Goal: Task Accomplishment & Management: Complete application form

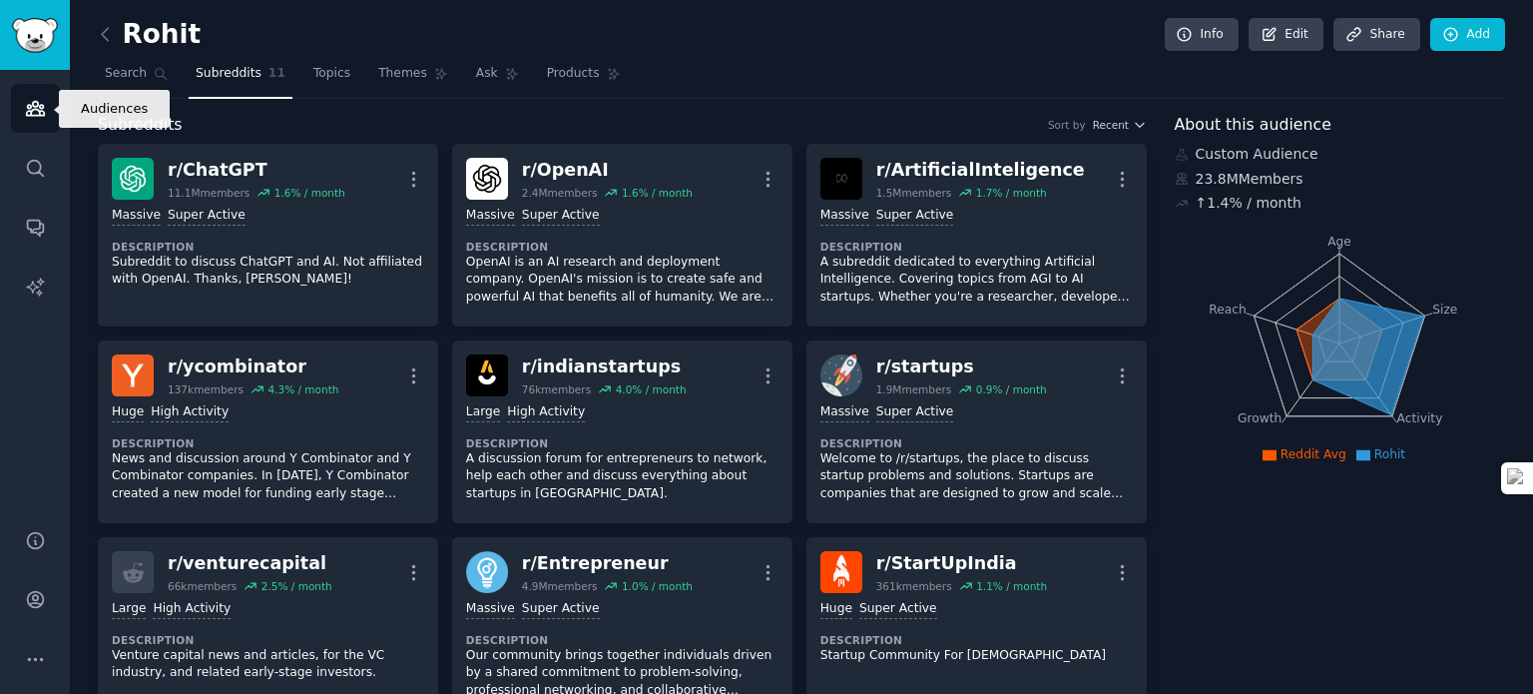
click at [44, 123] on link "Audiences" at bounding box center [35, 108] width 49 height 49
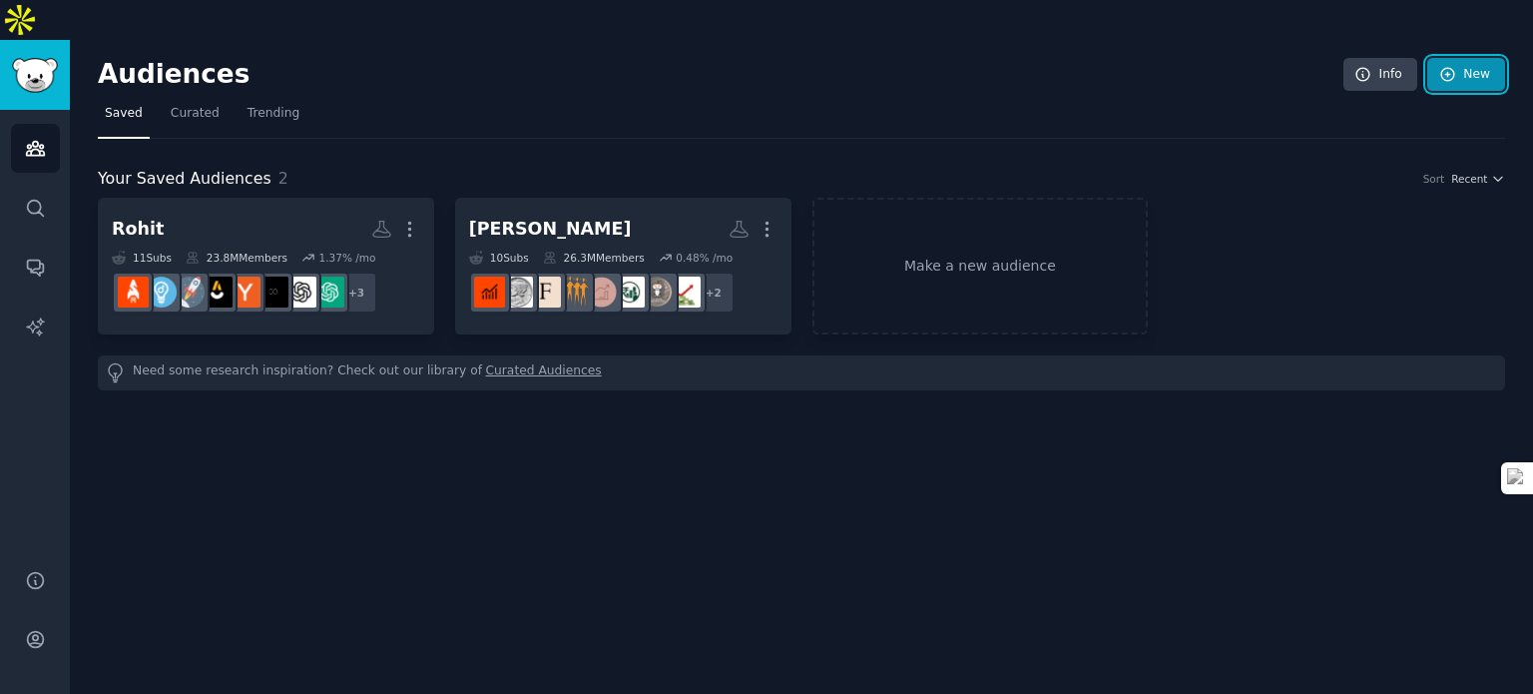
click at [1470, 58] on link "New" at bounding box center [1466, 75] width 78 height 34
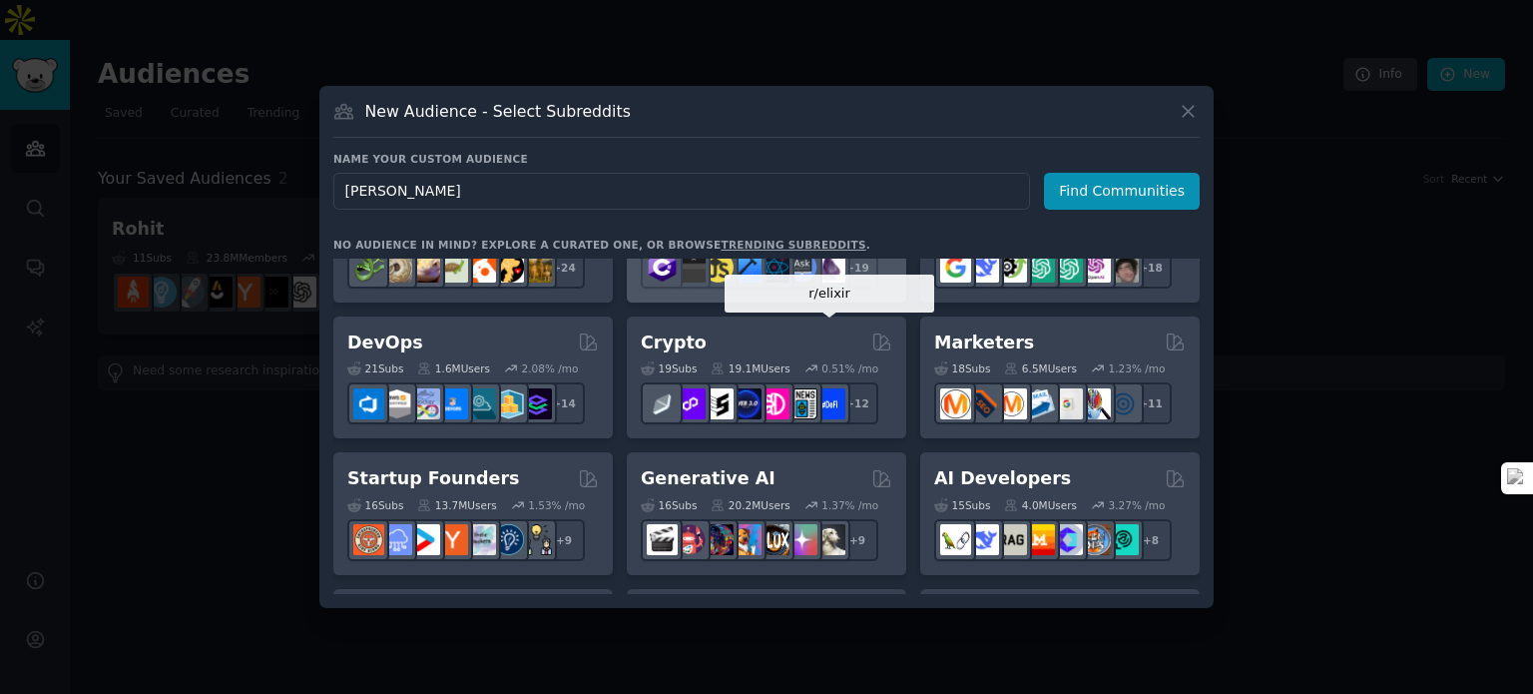
scroll to position [200, 0]
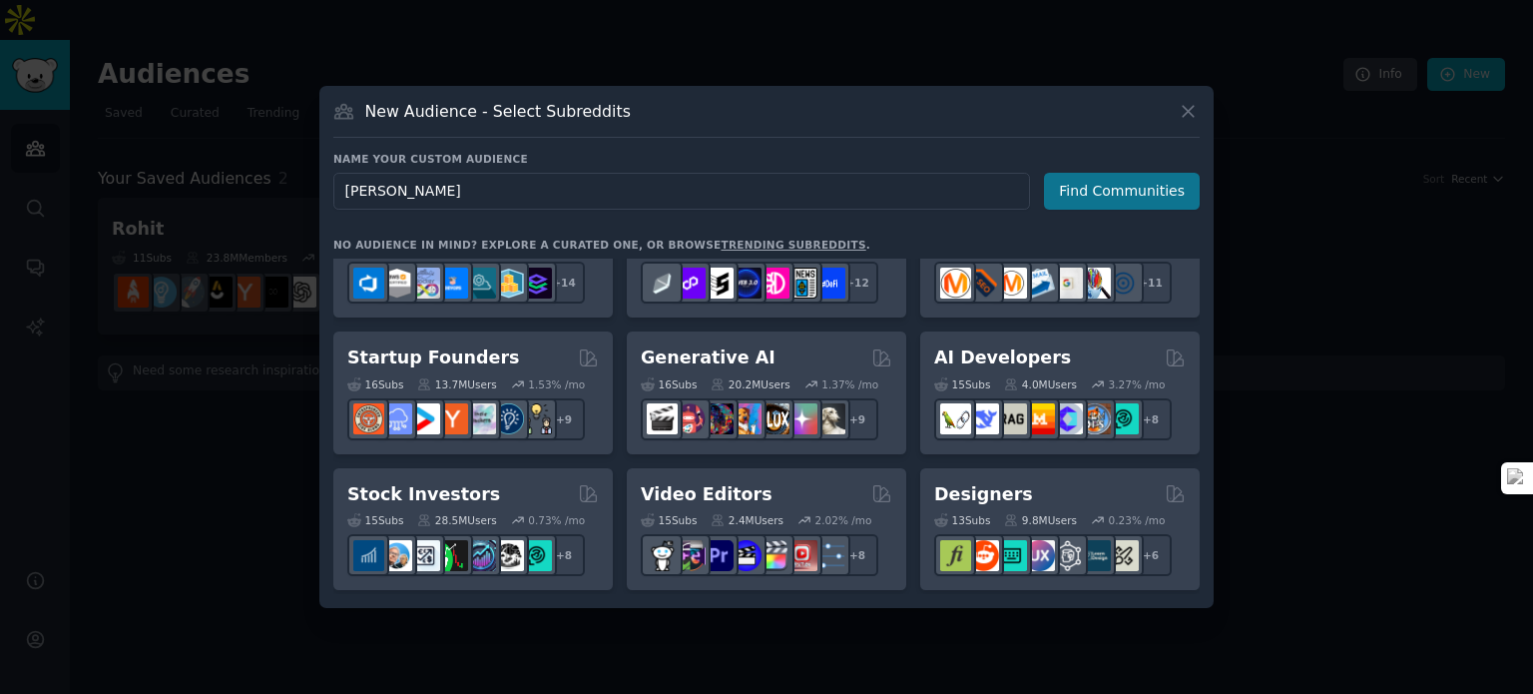
type input "[PERSON_NAME]"
click at [1102, 198] on button "Find Communities" at bounding box center [1122, 191] width 156 height 37
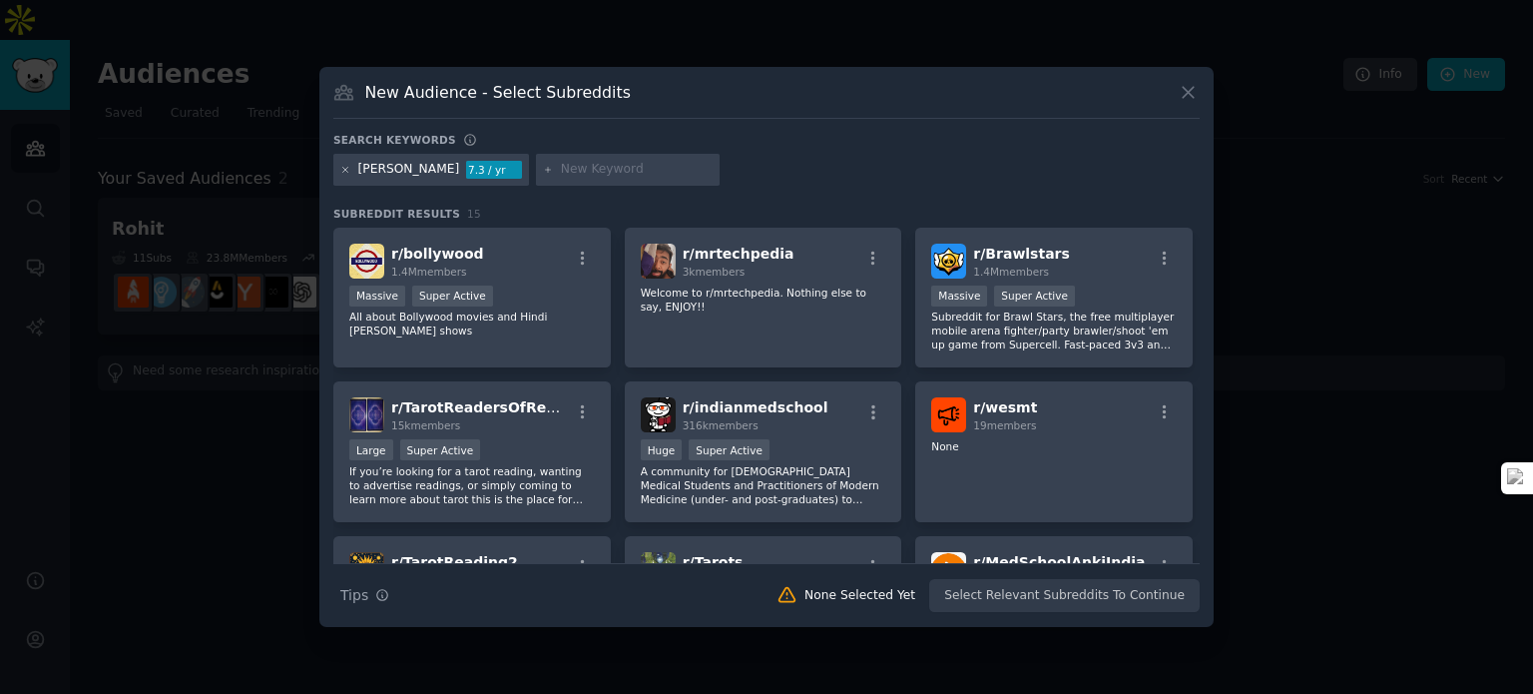
click at [344, 174] on icon at bounding box center [345, 170] width 11 height 11
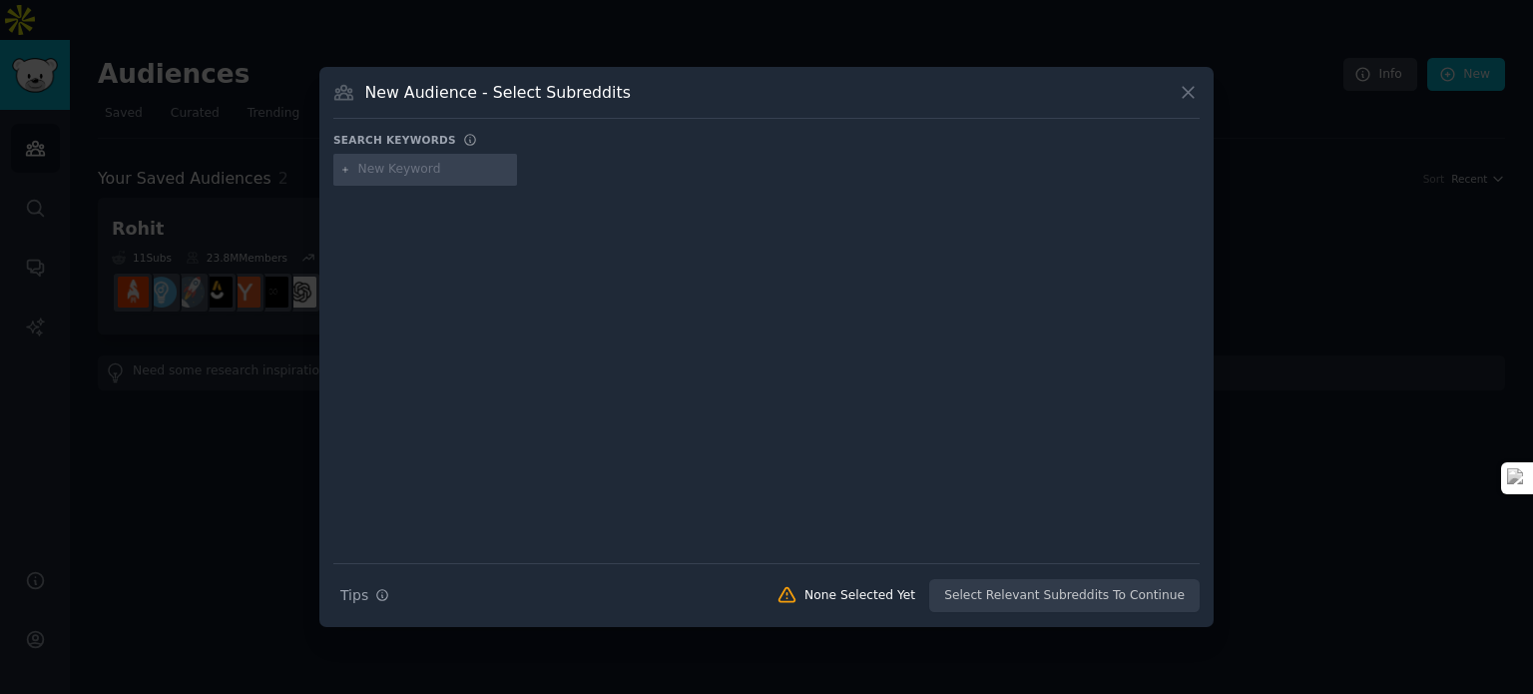
click at [390, 178] on input "text" at bounding box center [434, 170] width 152 height 18
type input "healthtech"
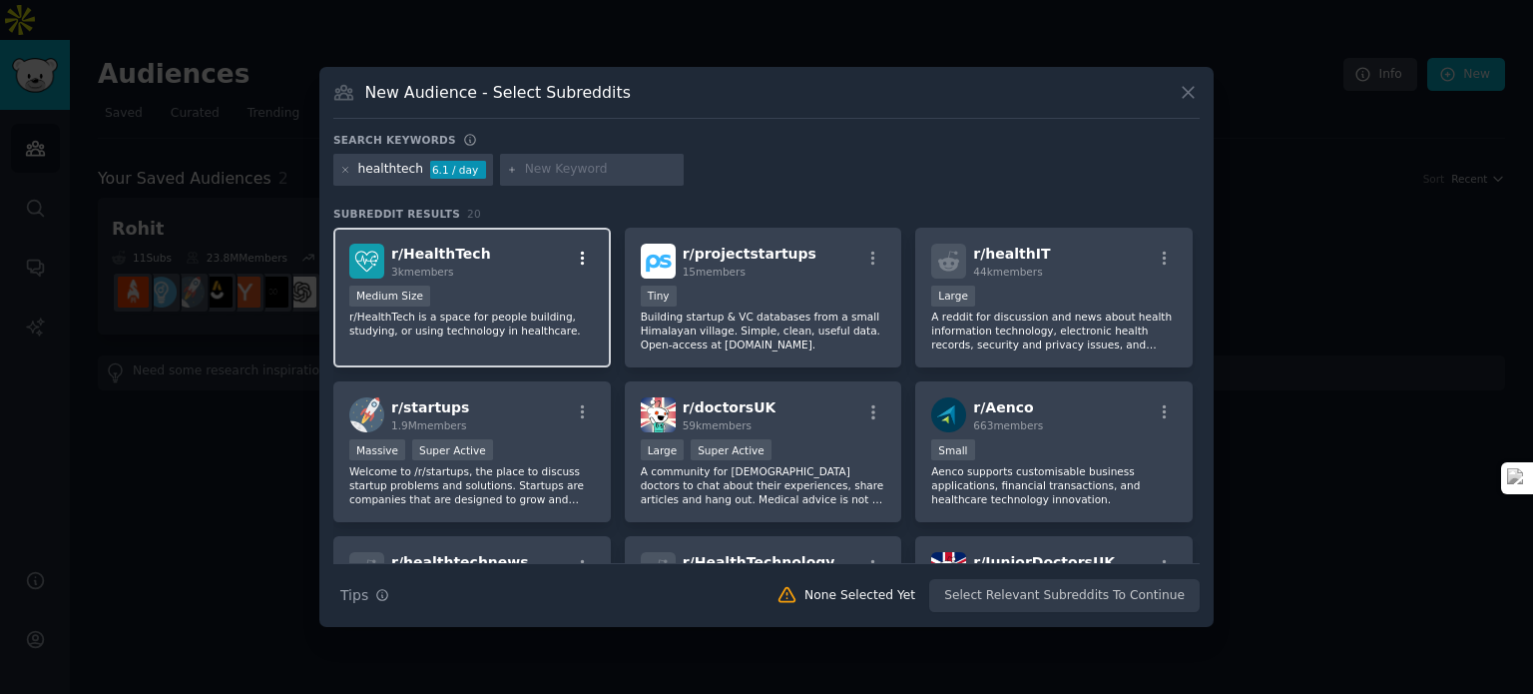
click at [582, 261] on icon "button" at bounding box center [583, 257] width 4 height 14
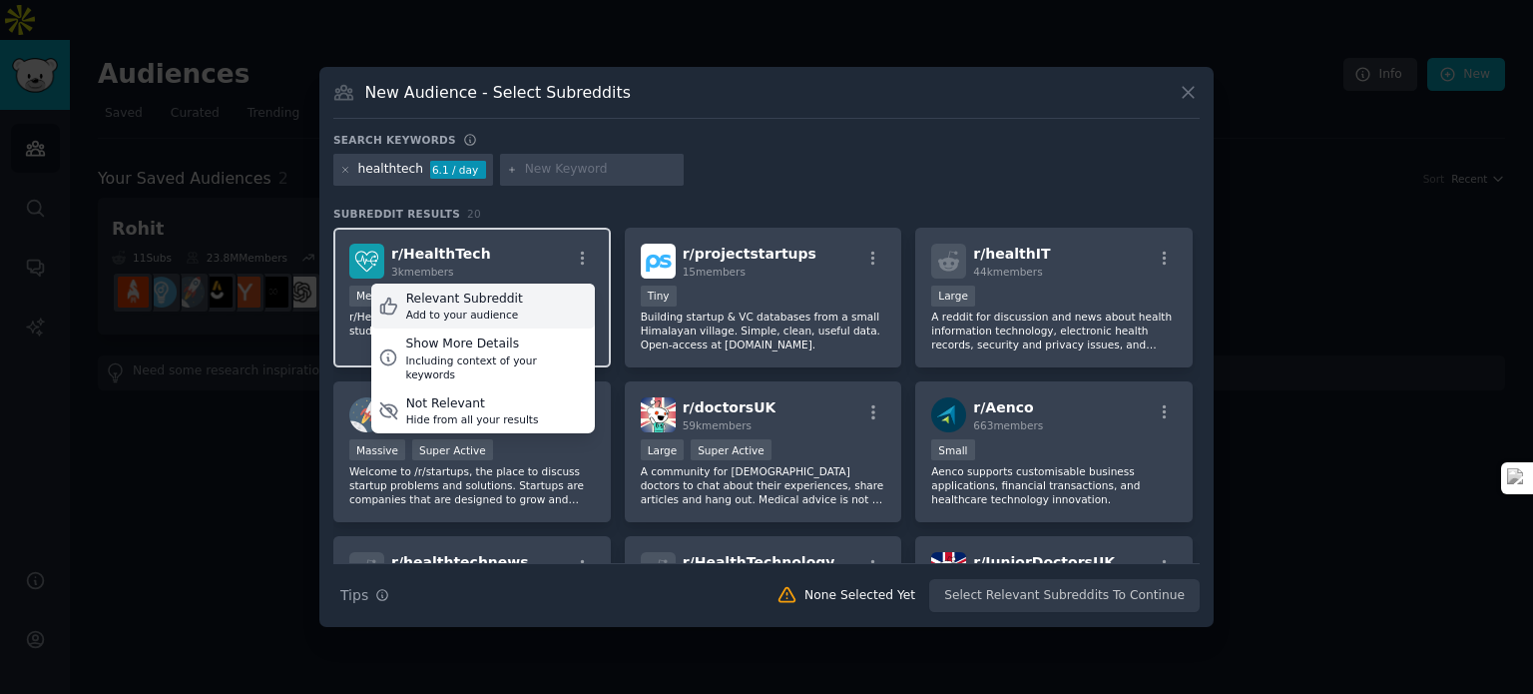
click at [539, 305] on div "Relevant Subreddit Add to your audience" at bounding box center [483, 306] width 224 height 46
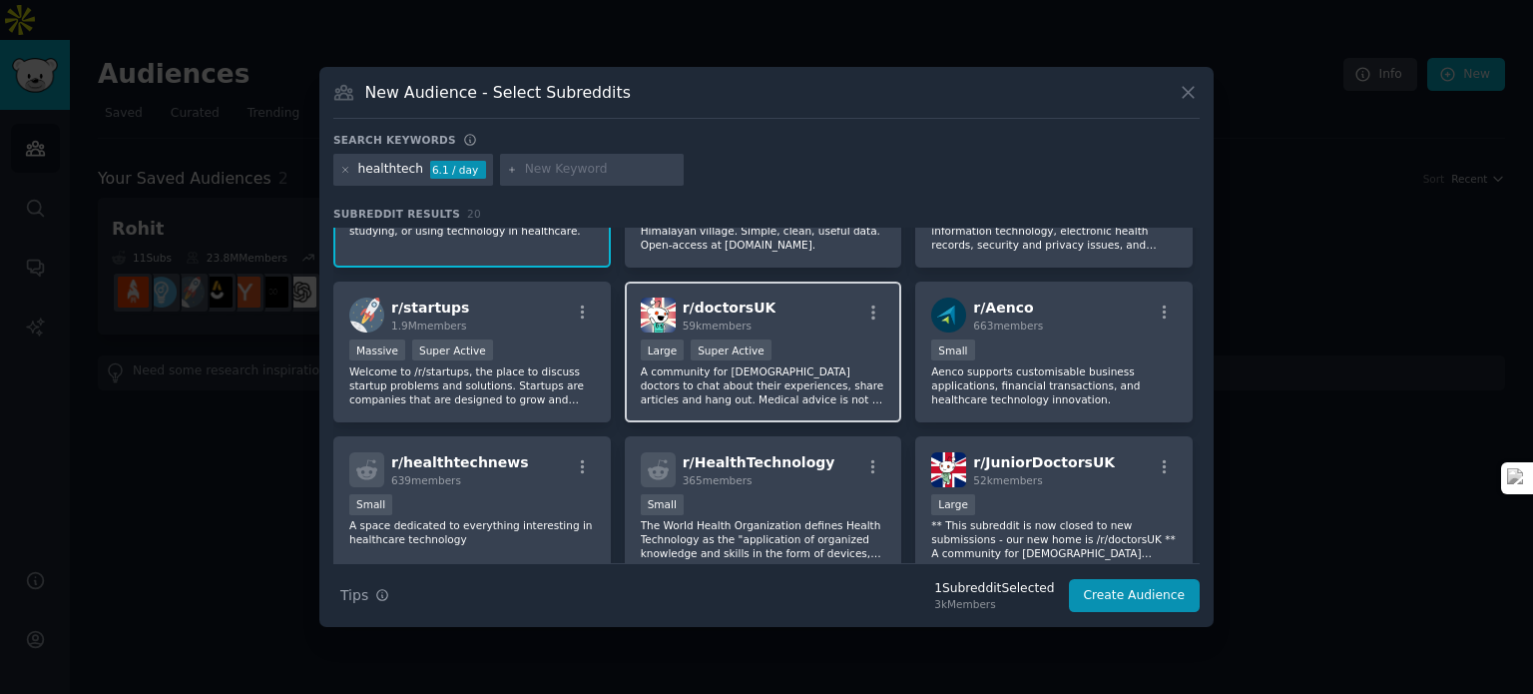
scroll to position [299, 0]
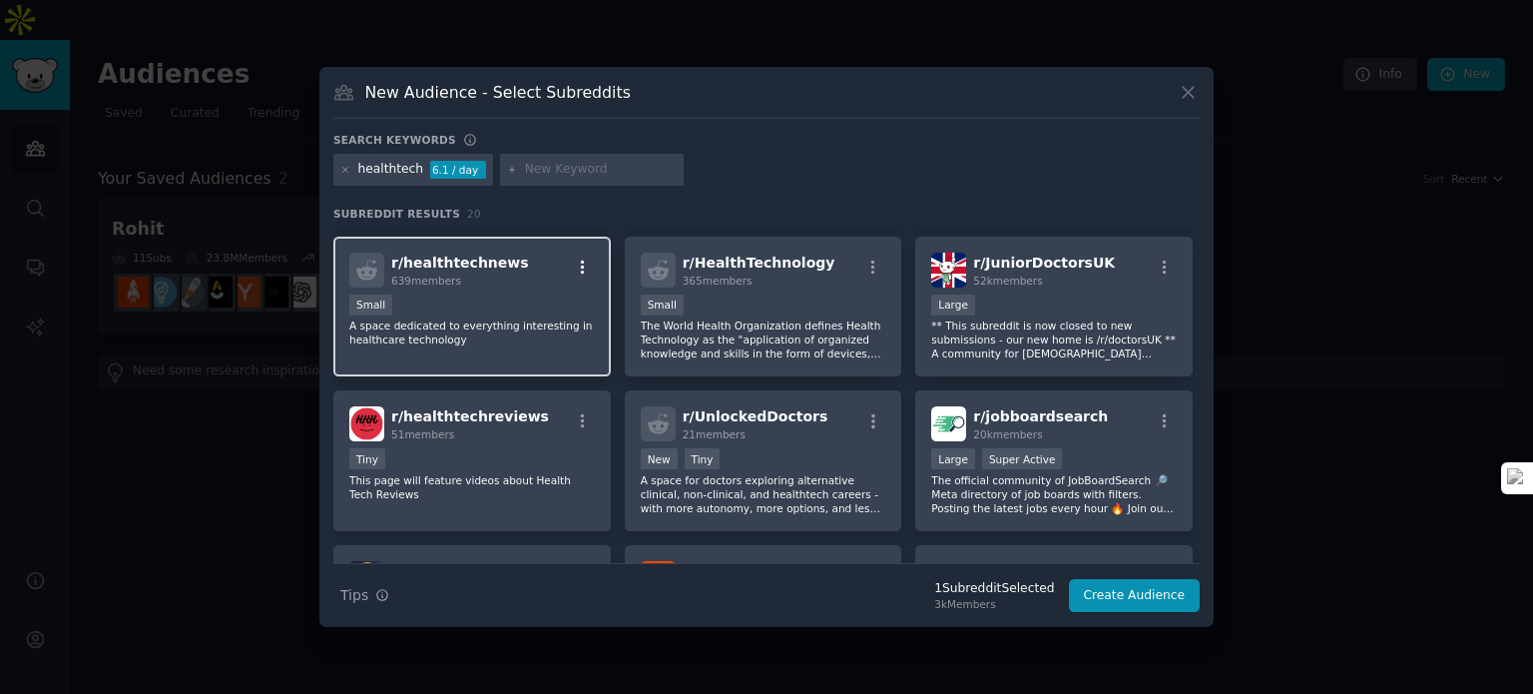
click at [582, 267] on icon "button" at bounding box center [583, 267] width 18 height 18
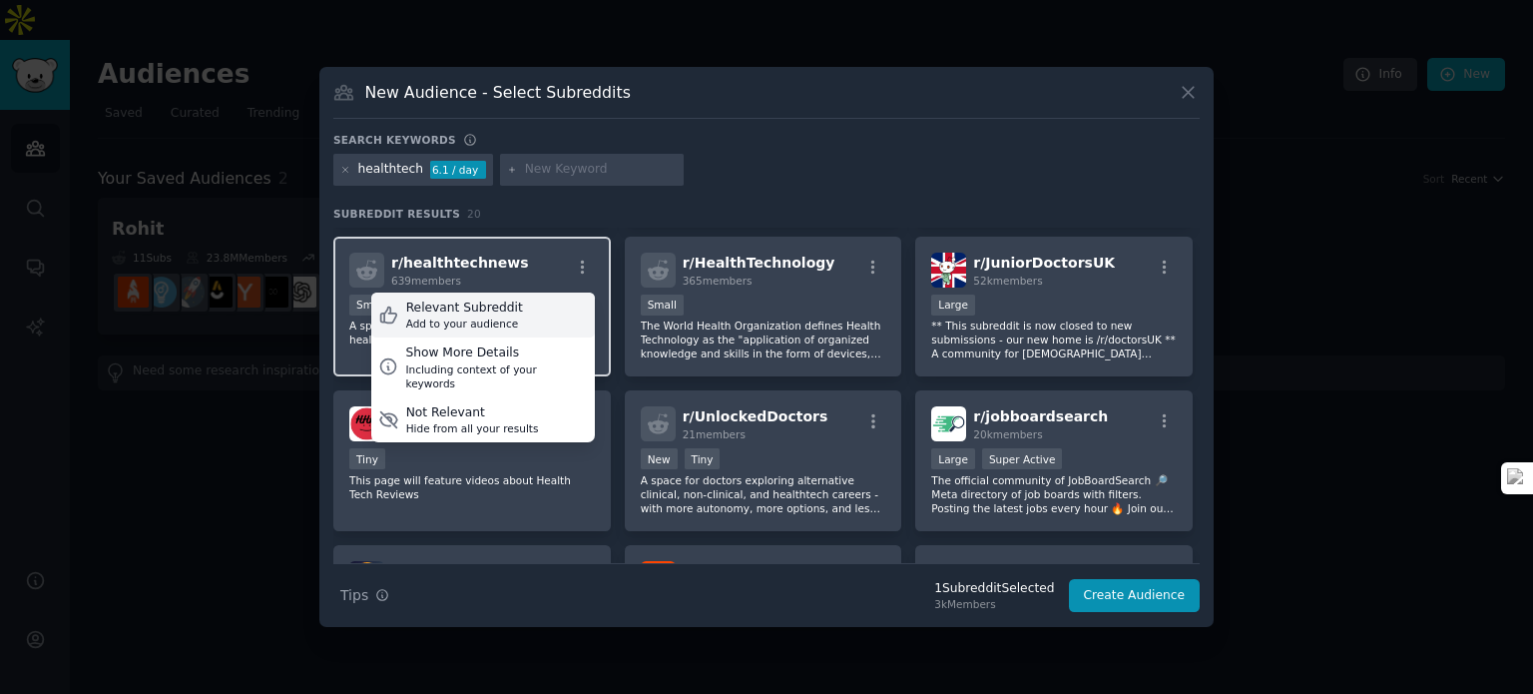
click at [552, 302] on div "Relevant Subreddit Add to your audience" at bounding box center [483, 315] width 224 height 46
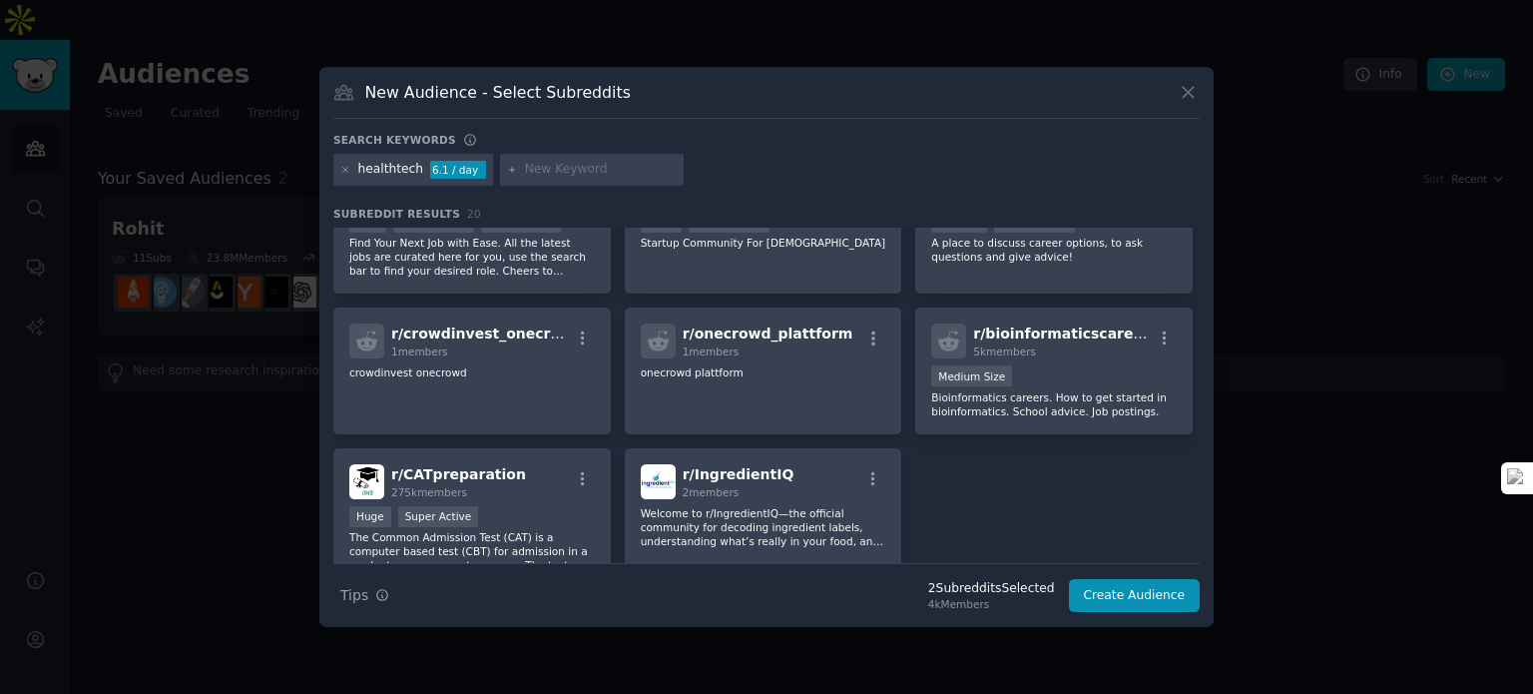
scroll to position [779, 0]
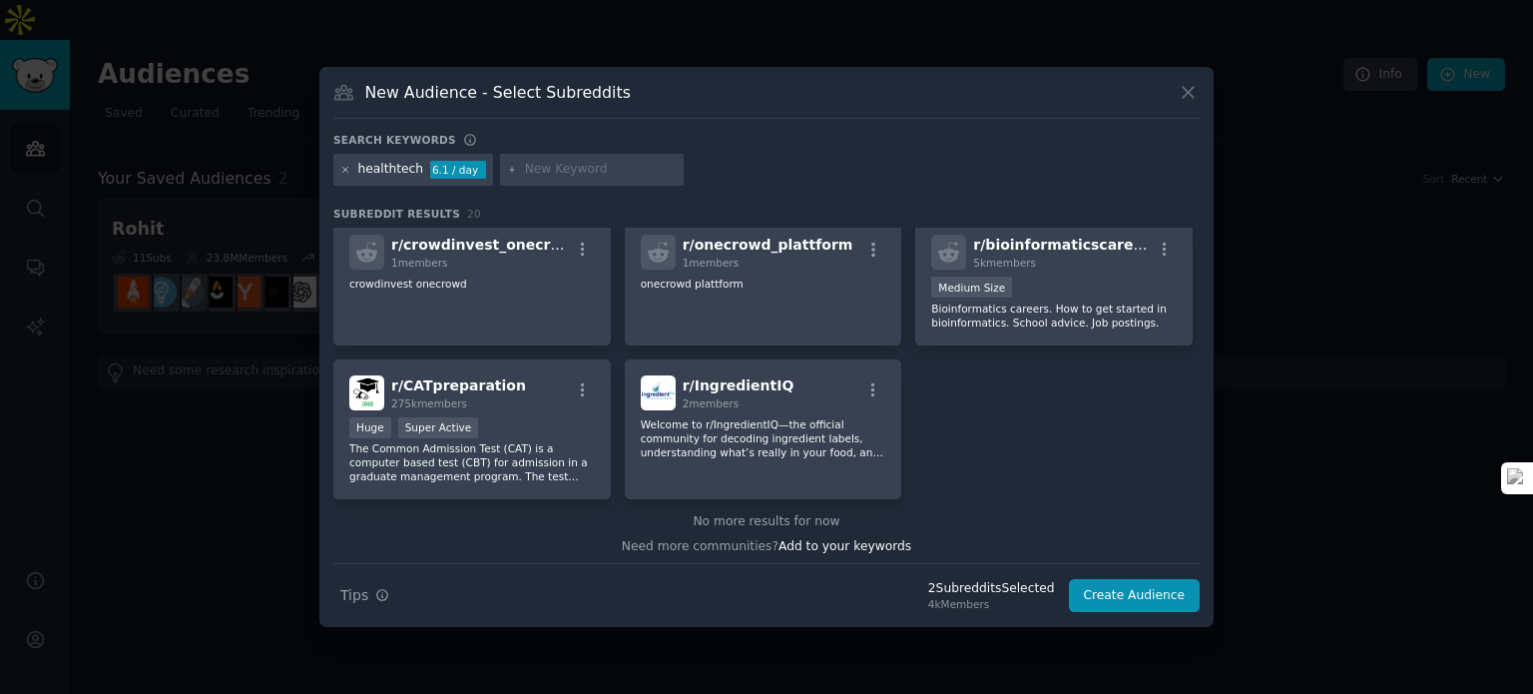
click at [342, 169] on icon at bounding box center [345, 170] width 11 height 11
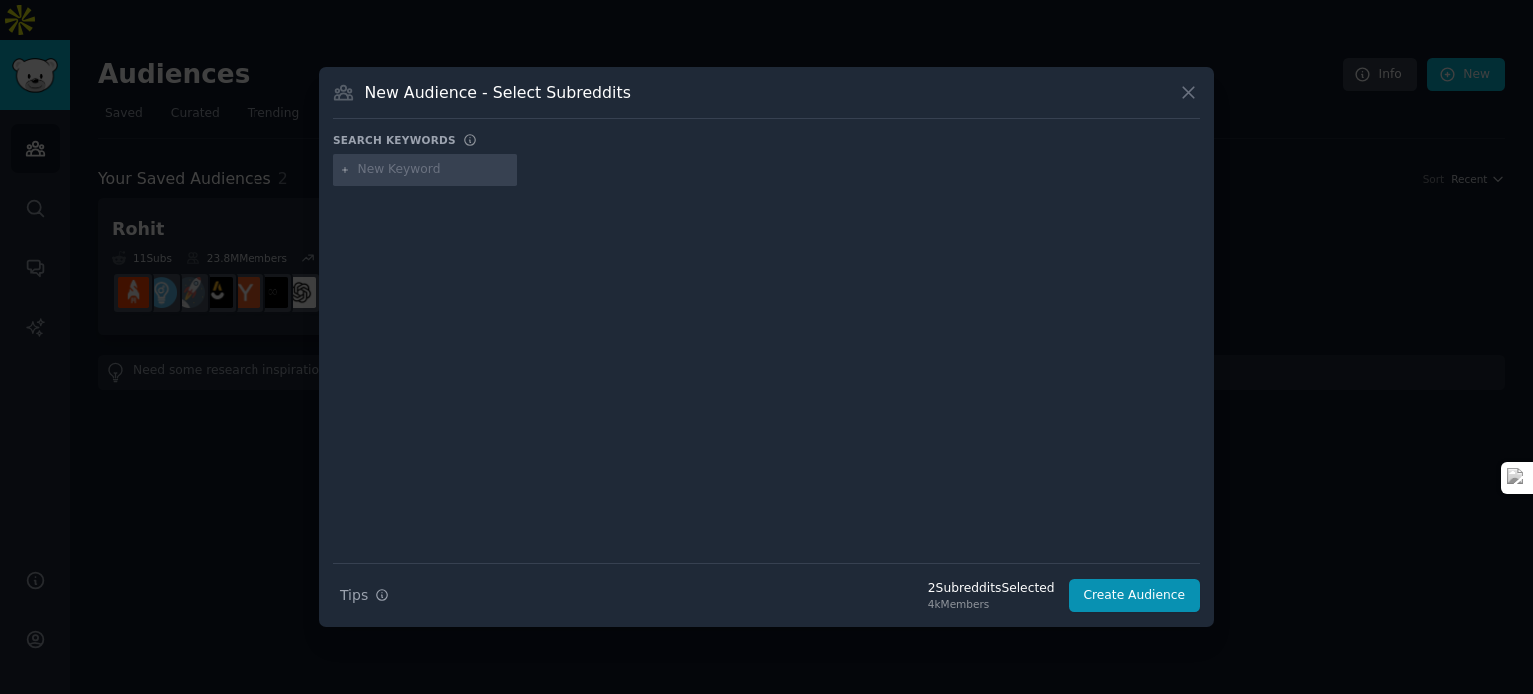
click at [406, 176] on input "text" at bounding box center [434, 170] width 152 height 18
type input "entrepreneur"
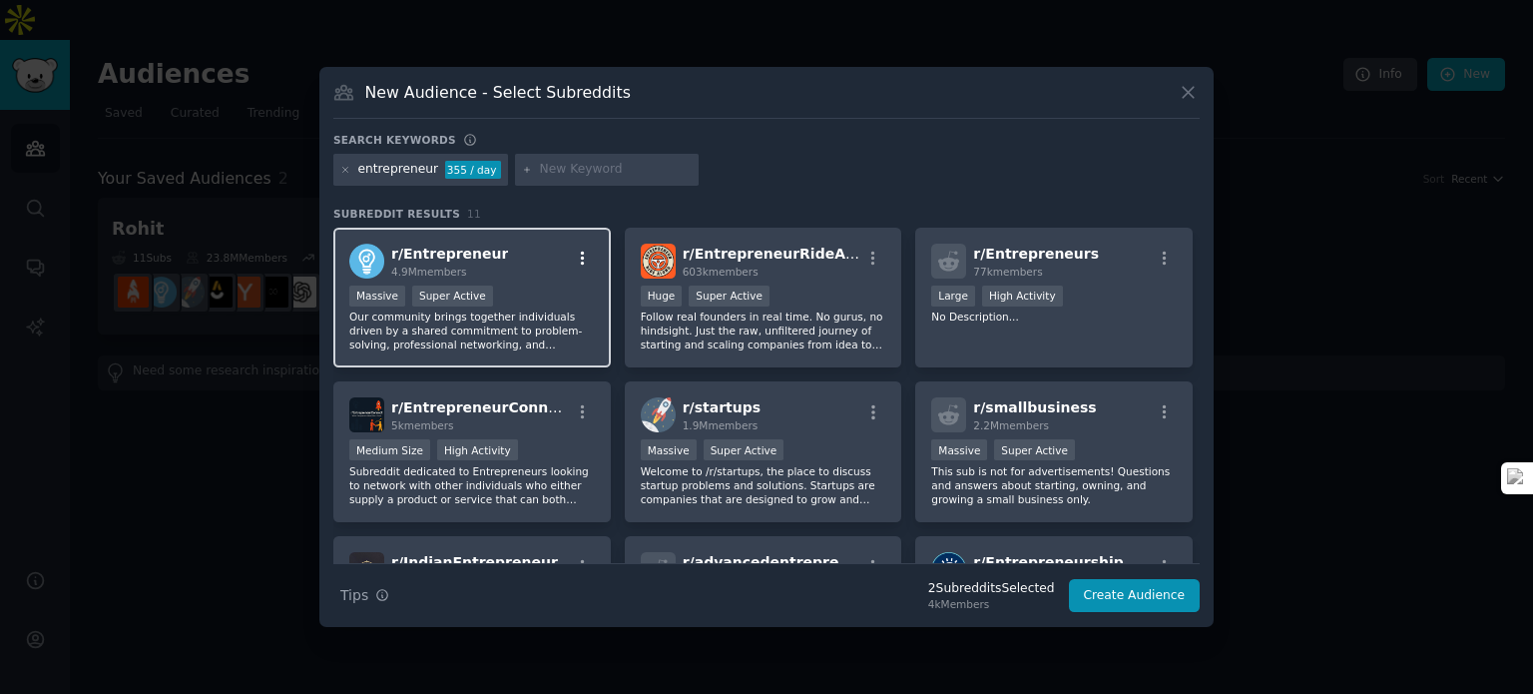
click at [582, 257] on icon "button" at bounding box center [583, 257] width 4 height 14
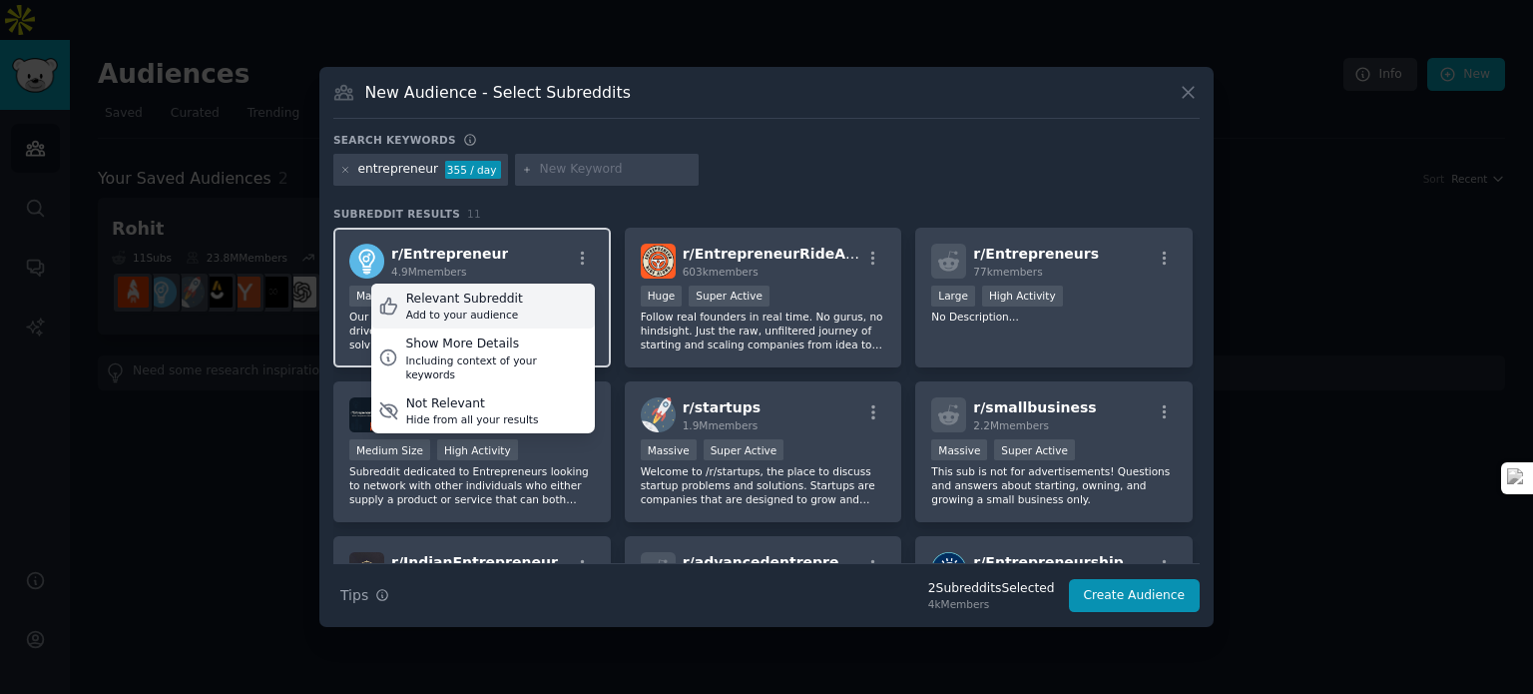
click at [530, 303] on div "Relevant Subreddit Add to your audience" at bounding box center [483, 306] width 224 height 46
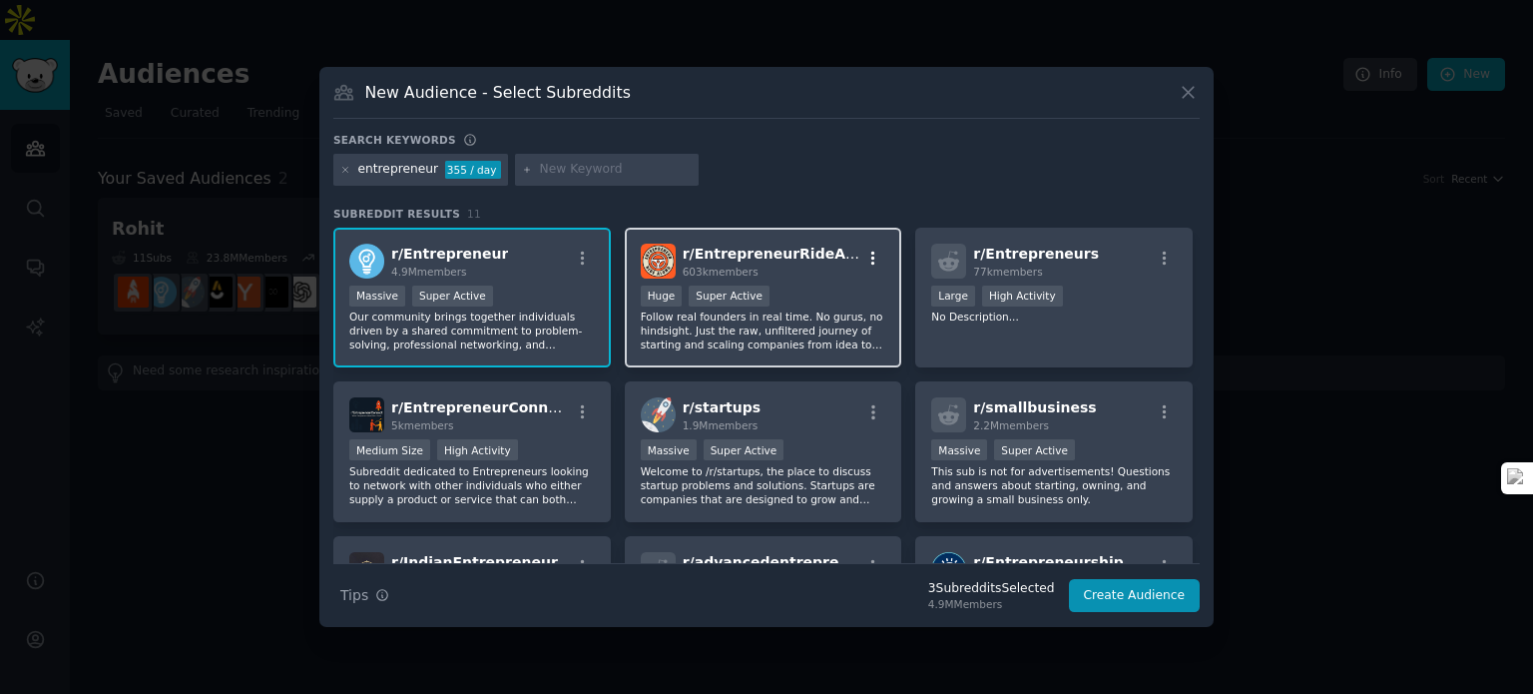
click at [878, 258] on icon "button" at bounding box center [873, 258] width 18 height 18
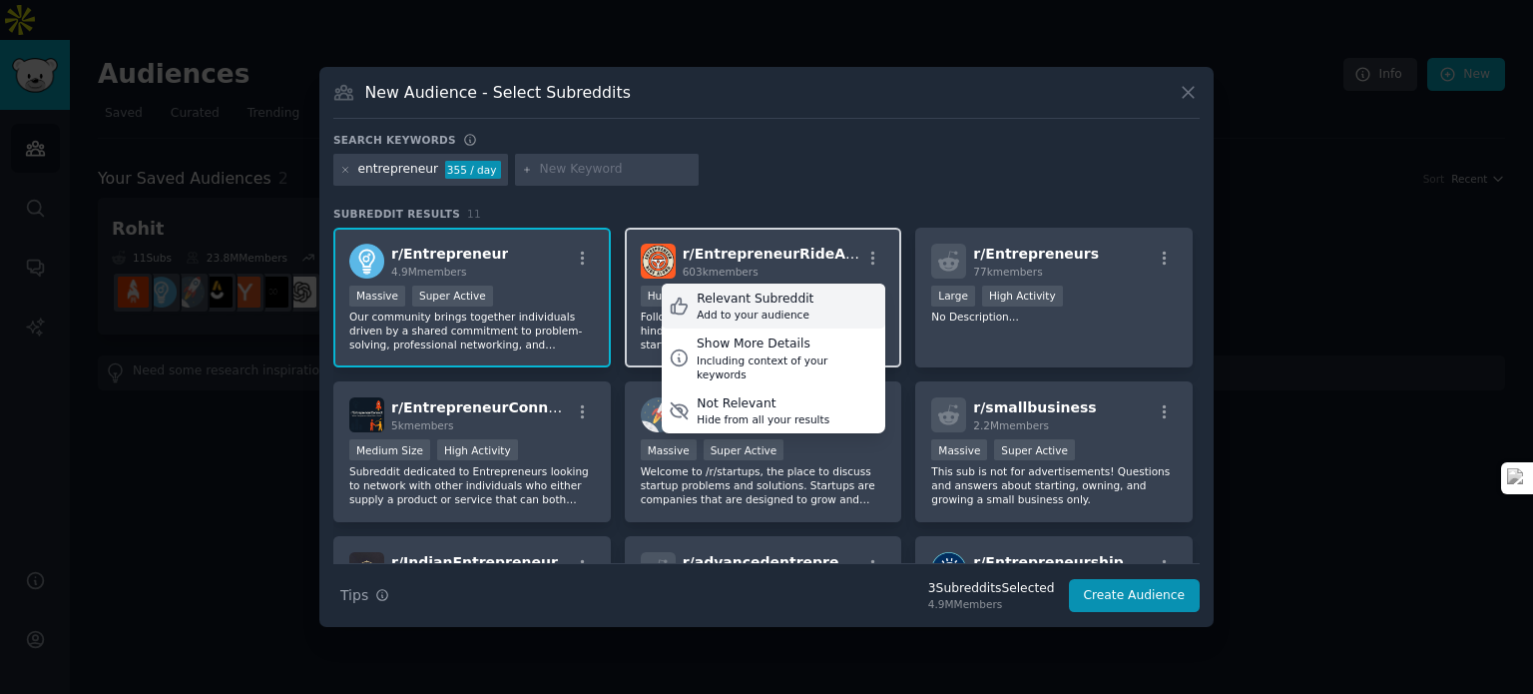
click at [821, 302] on div "Relevant Subreddit Add to your audience" at bounding box center [774, 306] width 224 height 46
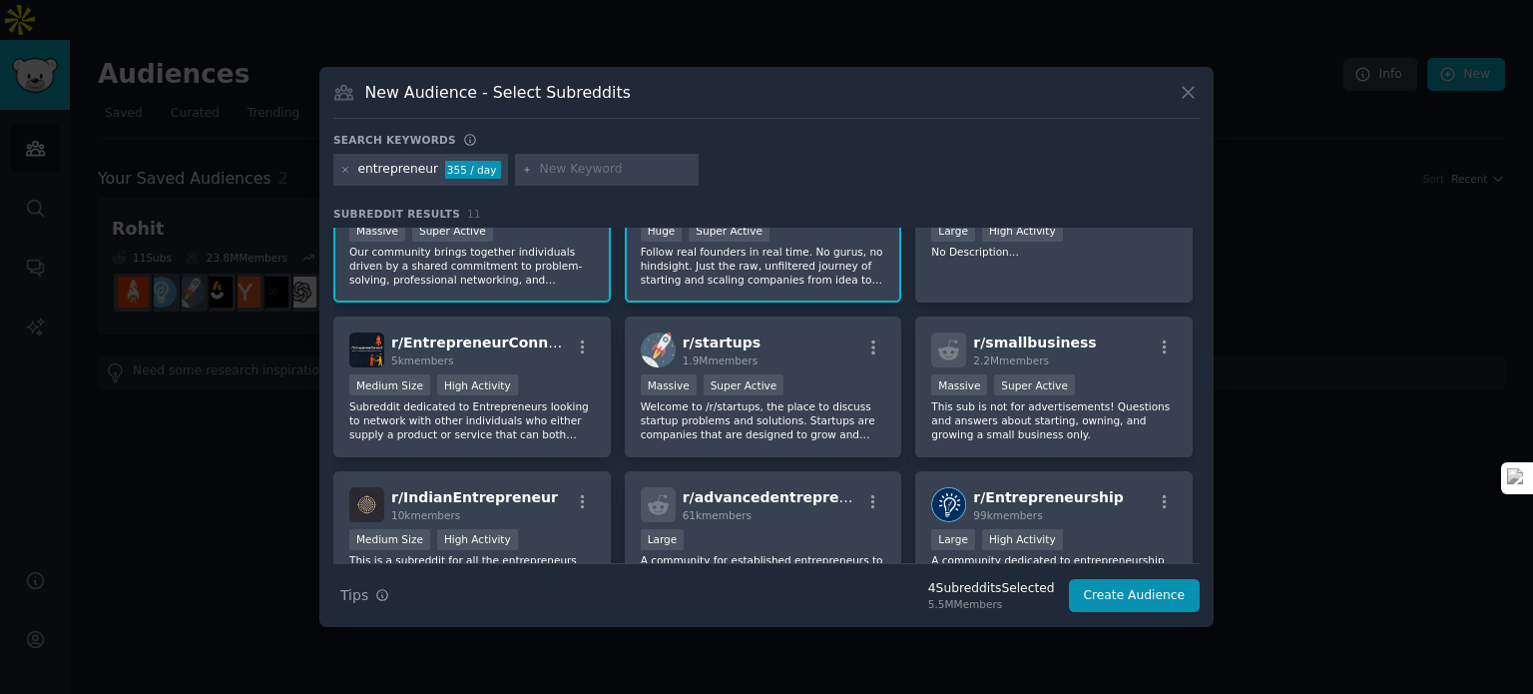
scroll to position [100, 0]
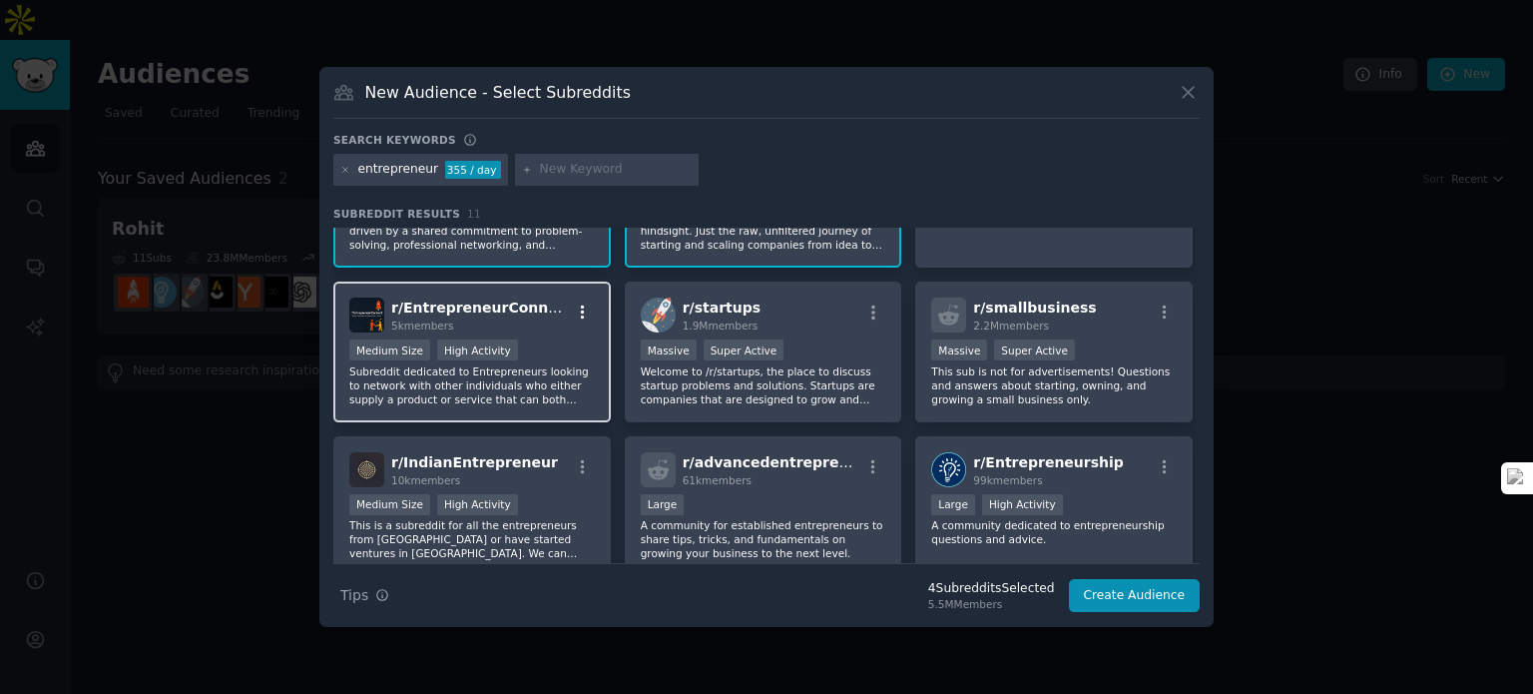
click at [582, 314] on icon "button" at bounding box center [583, 312] width 4 height 14
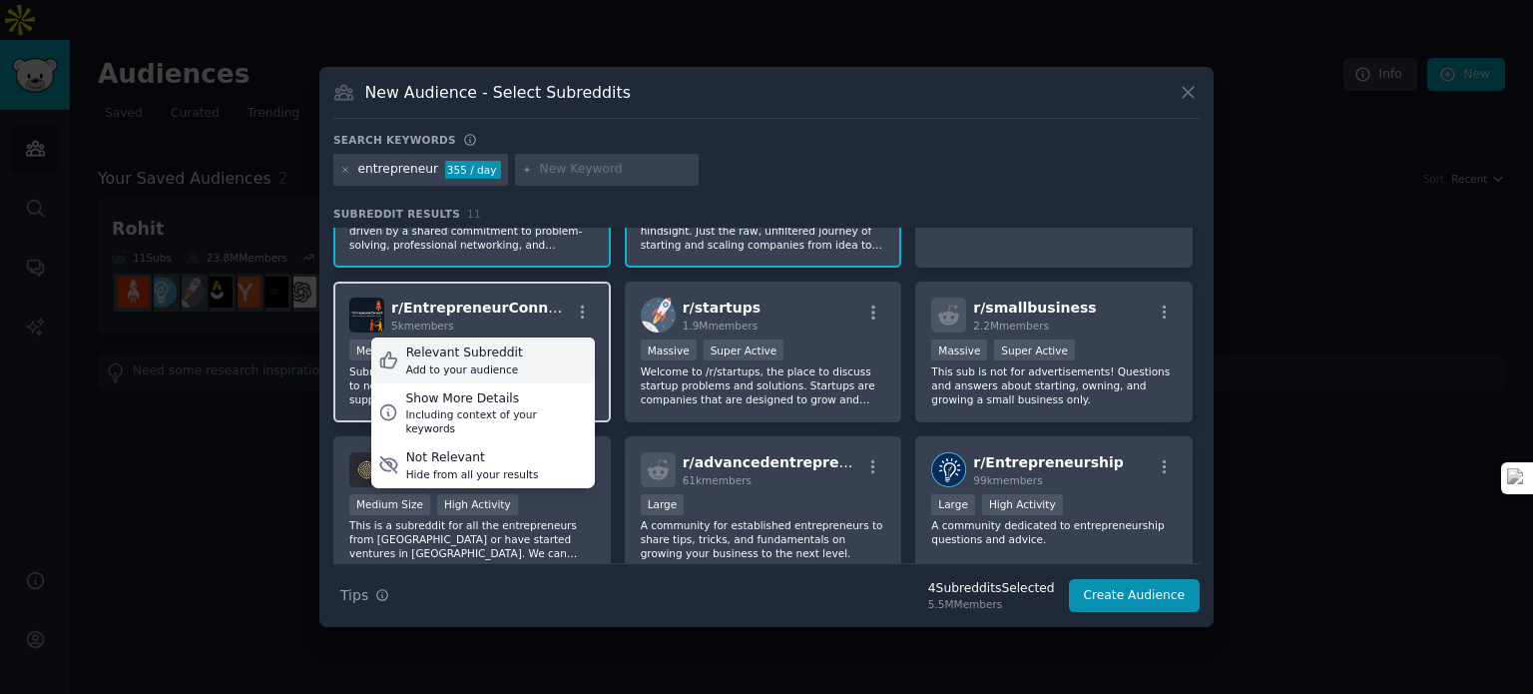
click at [559, 348] on div "Relevant Subreddit Add to your audience" at bounding box center [483, 360] width 224 height 46
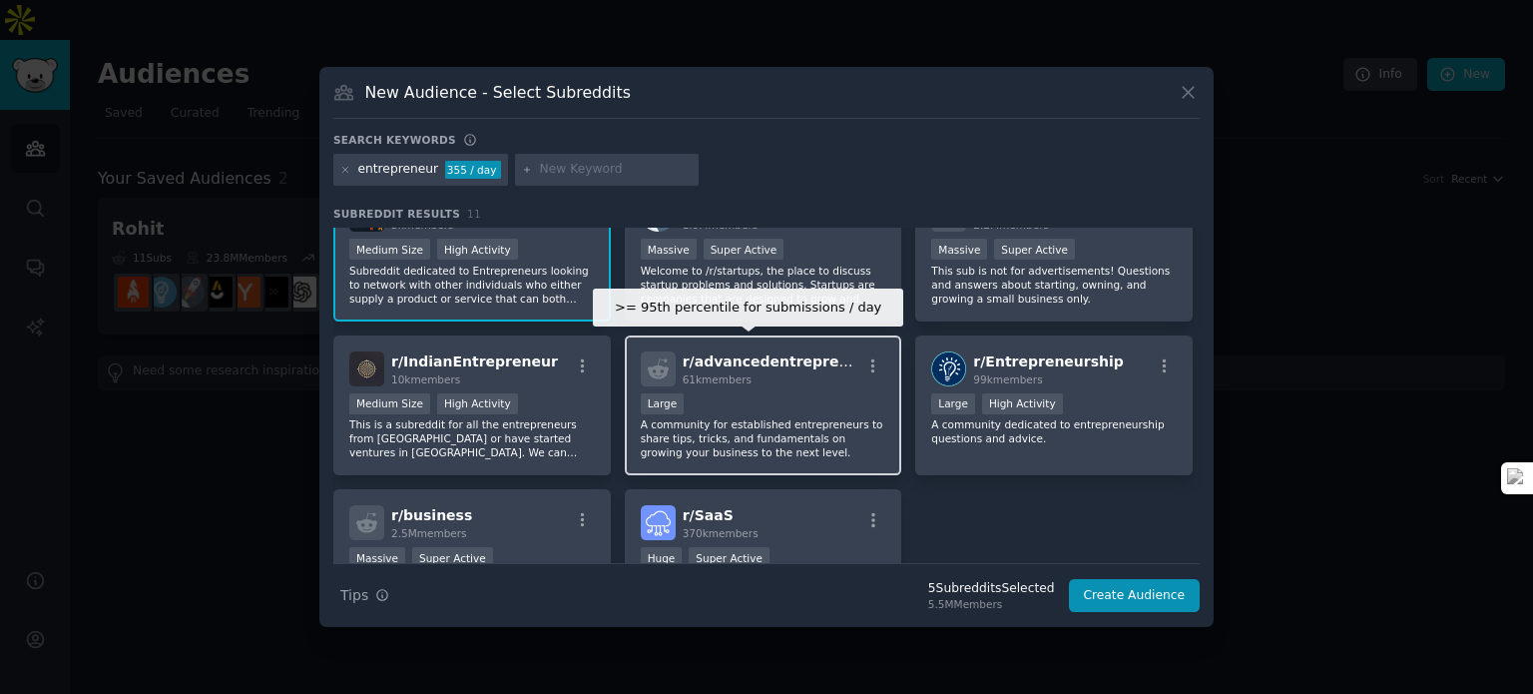
scroll to position [299, 0]
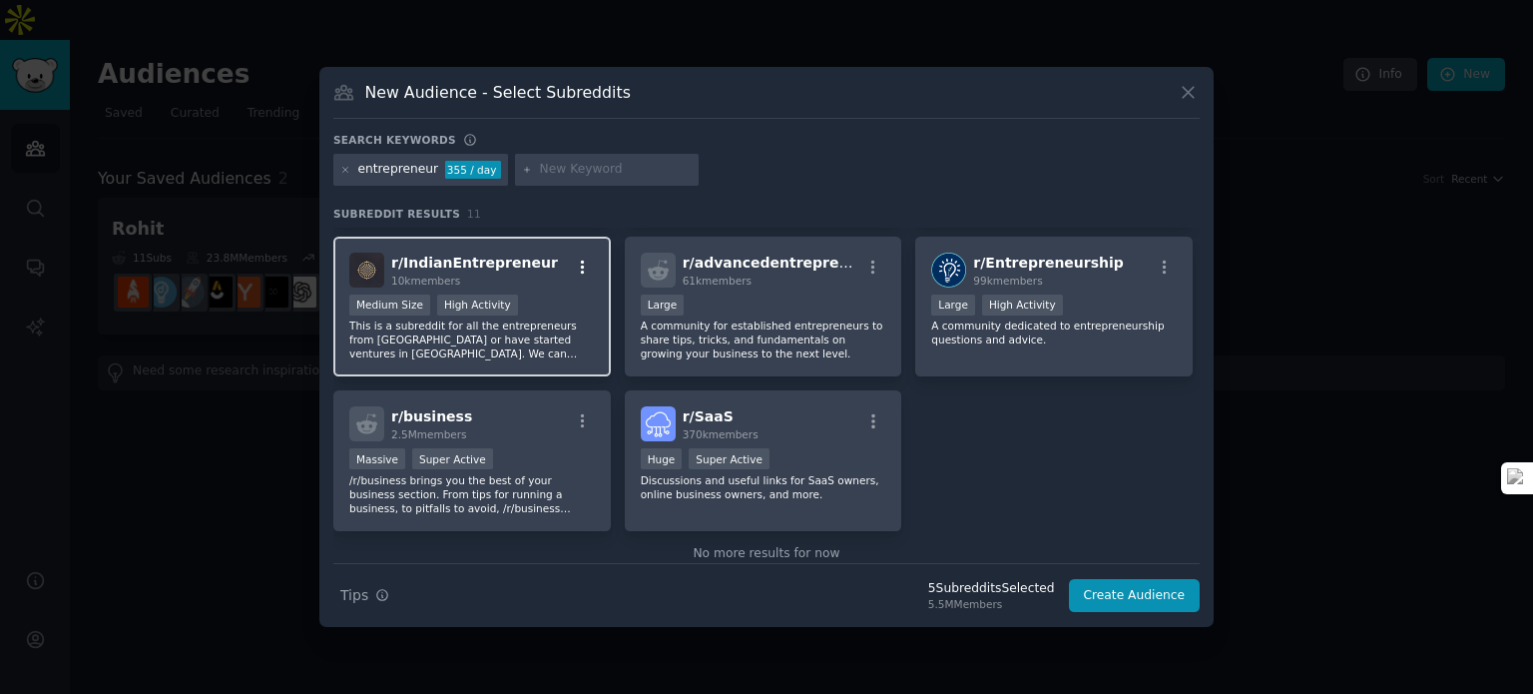
click at [583, 266] on icon "button" at bounding box center [583, 267] width 18 height 18
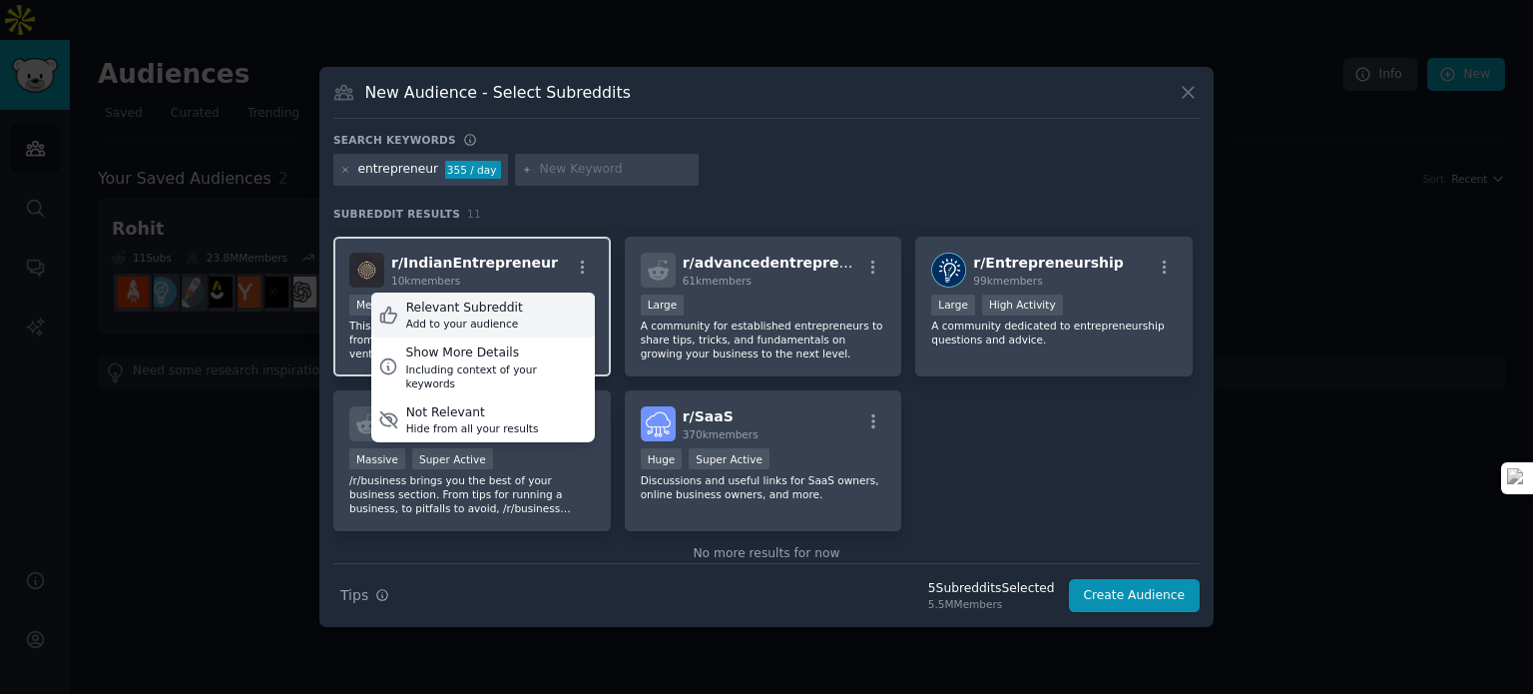
click at [559, 318] on div "Relevant Subreddit Add to your audience" at bounding box center [483, 315] width 224 height 46
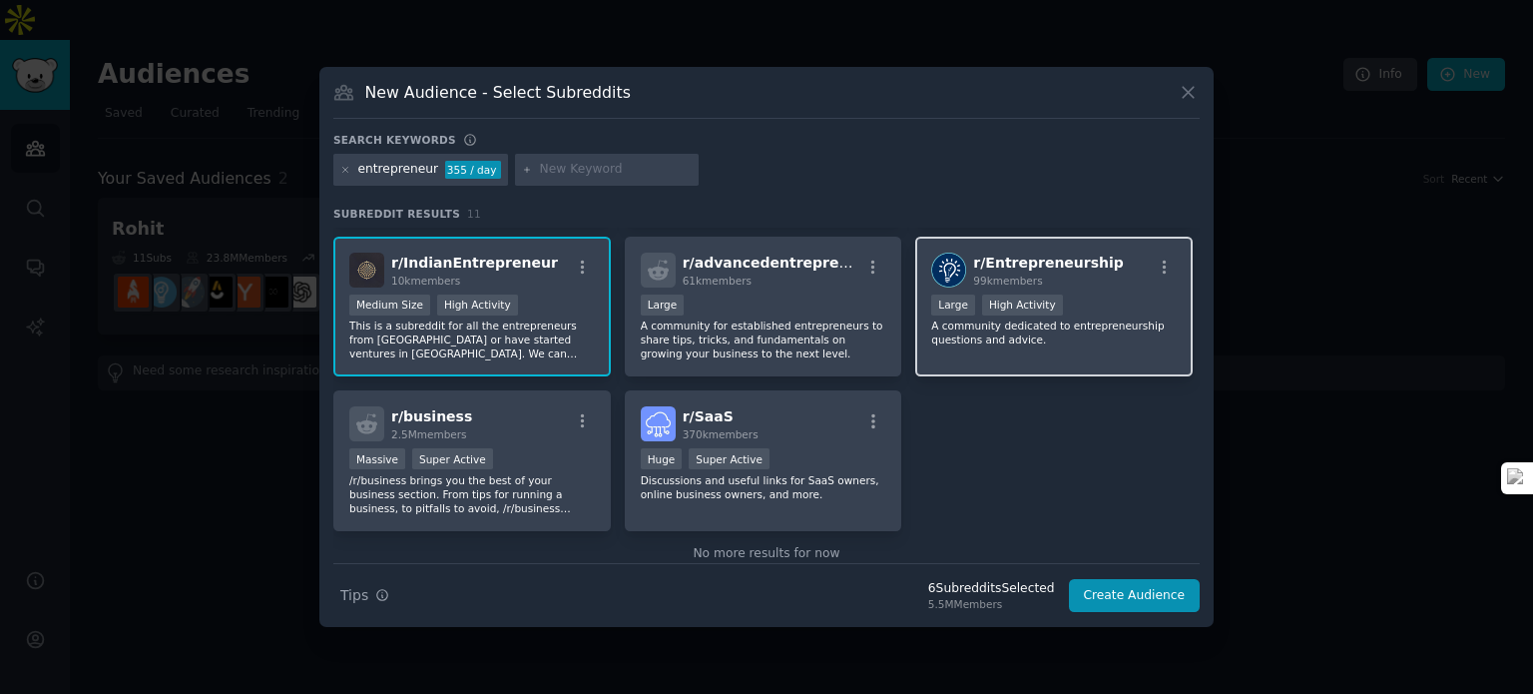
click at [1157, 274] on div at bounding box center [1164, 270] width 25 height 24
click at [1159, 261] on icon "button" at bounding box center [1165, 267] width 18 height 18
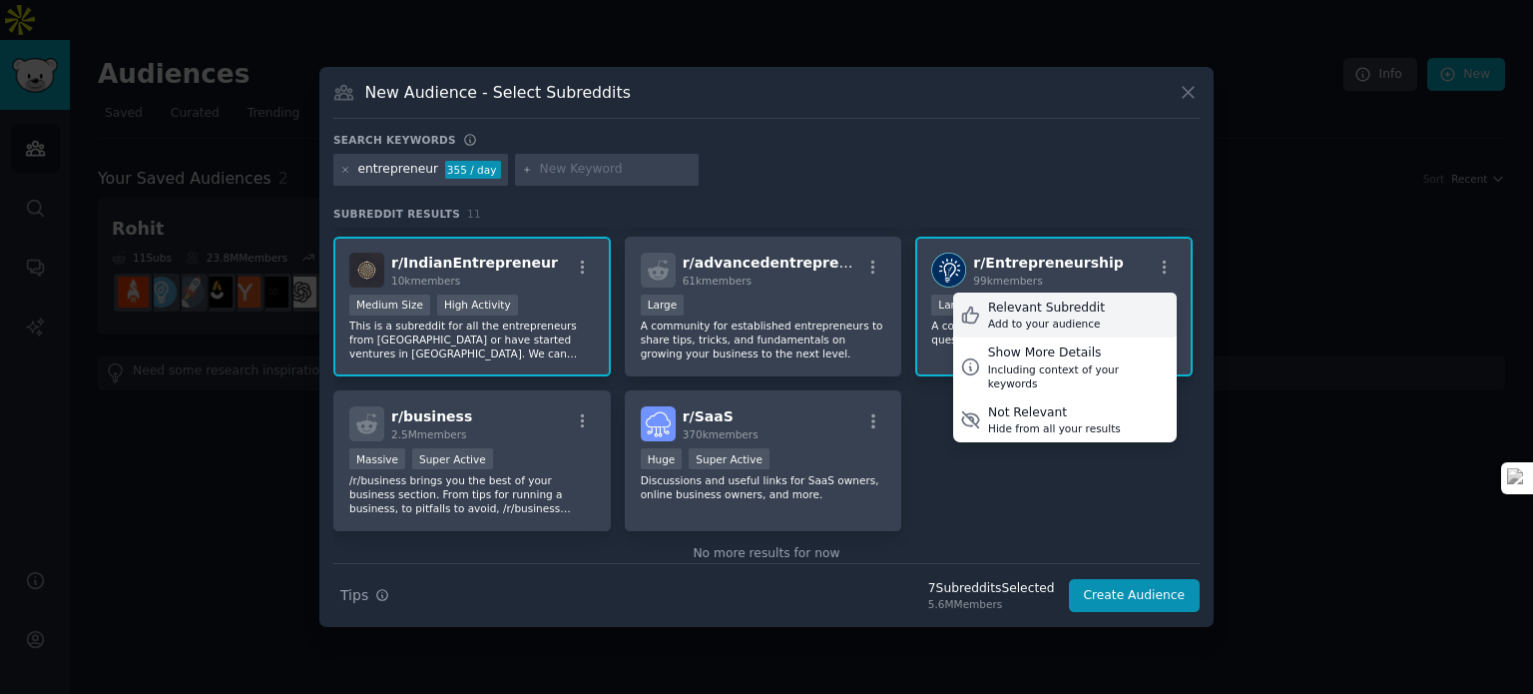
click at [1046, 321] on div "Add to your audience" at bounding box center [1046, 323] width 117 height 14
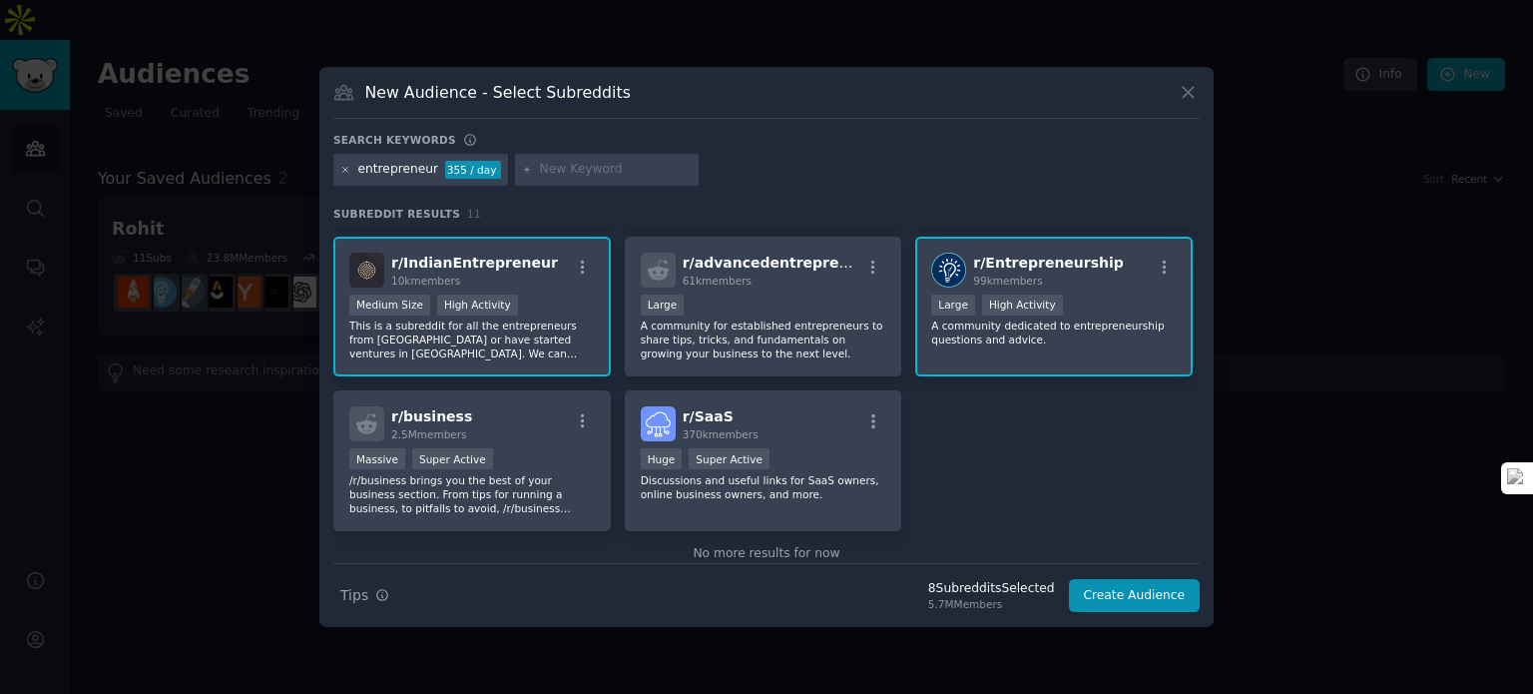
click at [340, 170] on icon at bounding box center [345, 170] width 11 height 11
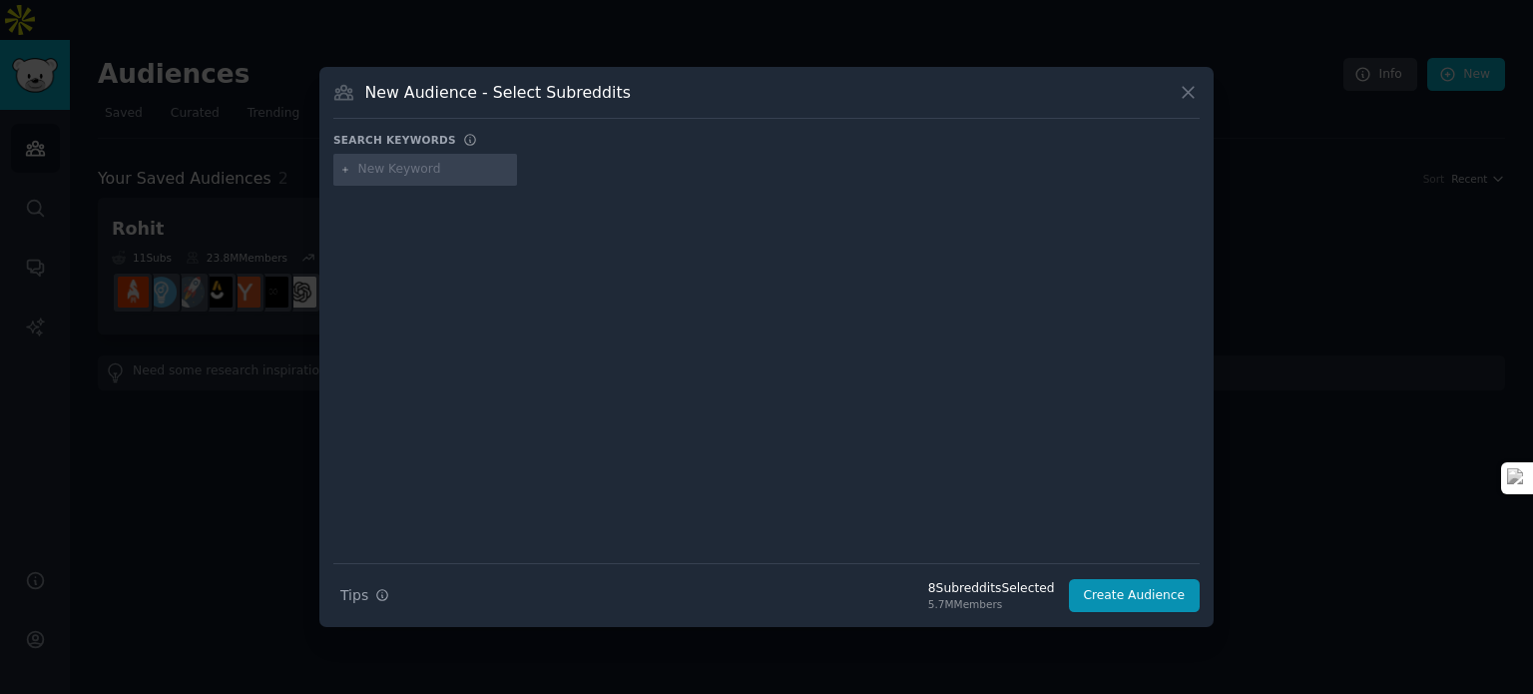
click at [364, 176] on input "text" at bounding box center [434, 170] width 152 height 18
type input "business"
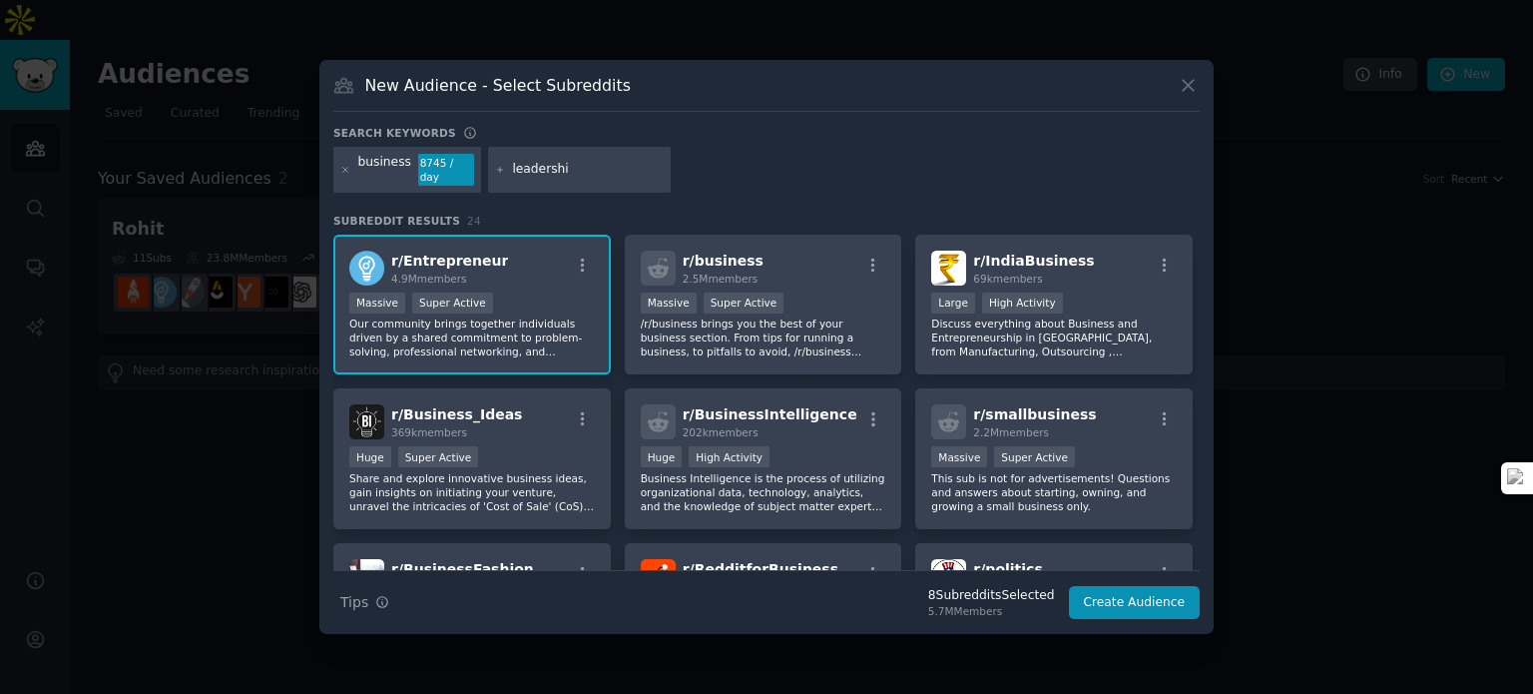
type input "leadership"
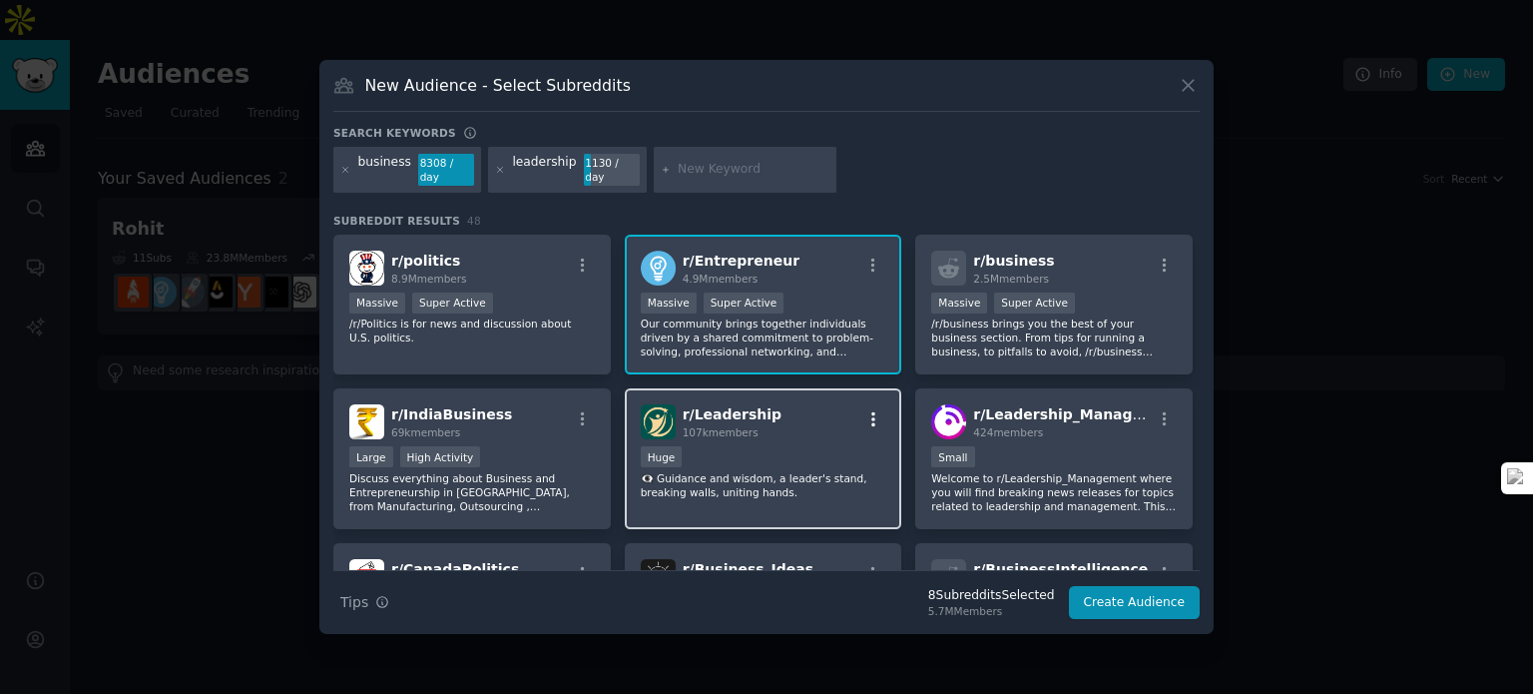
click at [872, 410] on icon "button" at bounding box center [873, 419] width 18 height 18
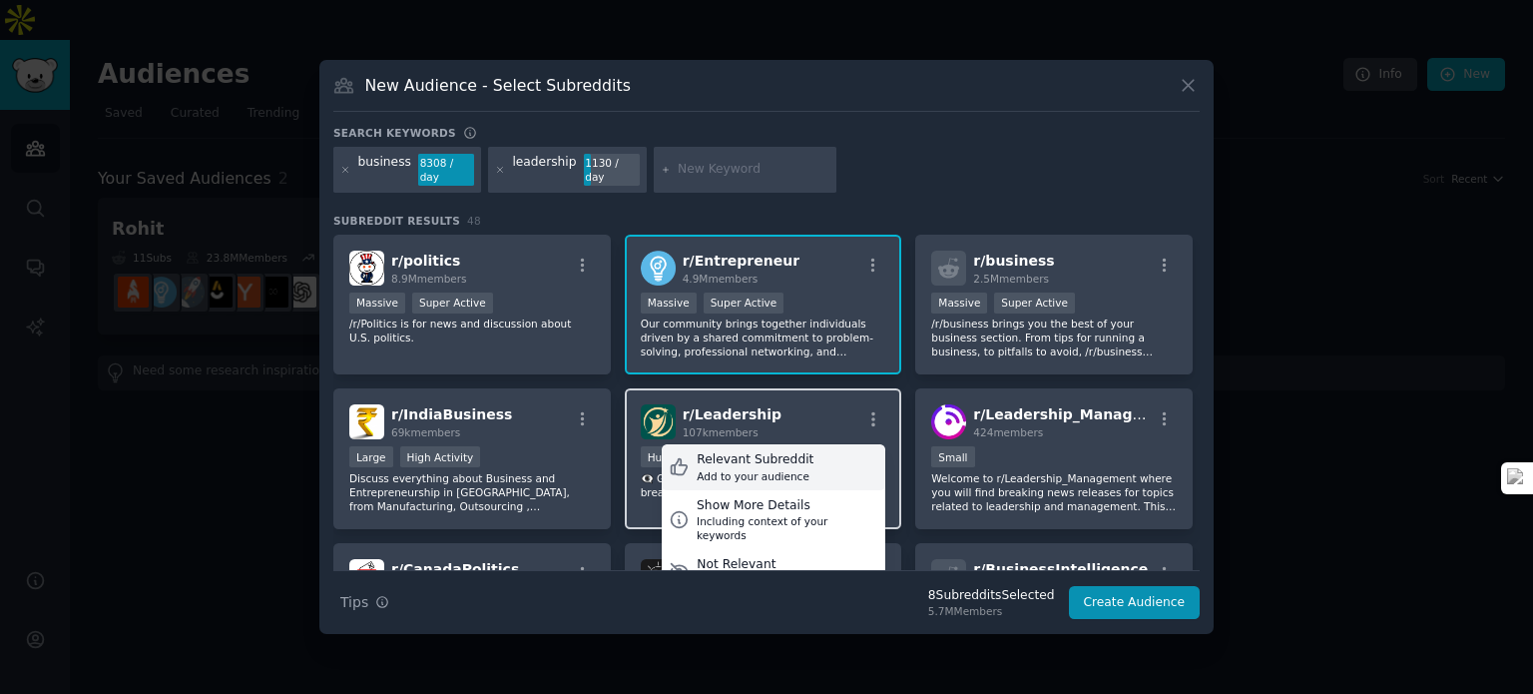
click at [801, 461] on div "Relevant Subreddit Add to your audience" at bounding box center [774, 467] width 224 height 46
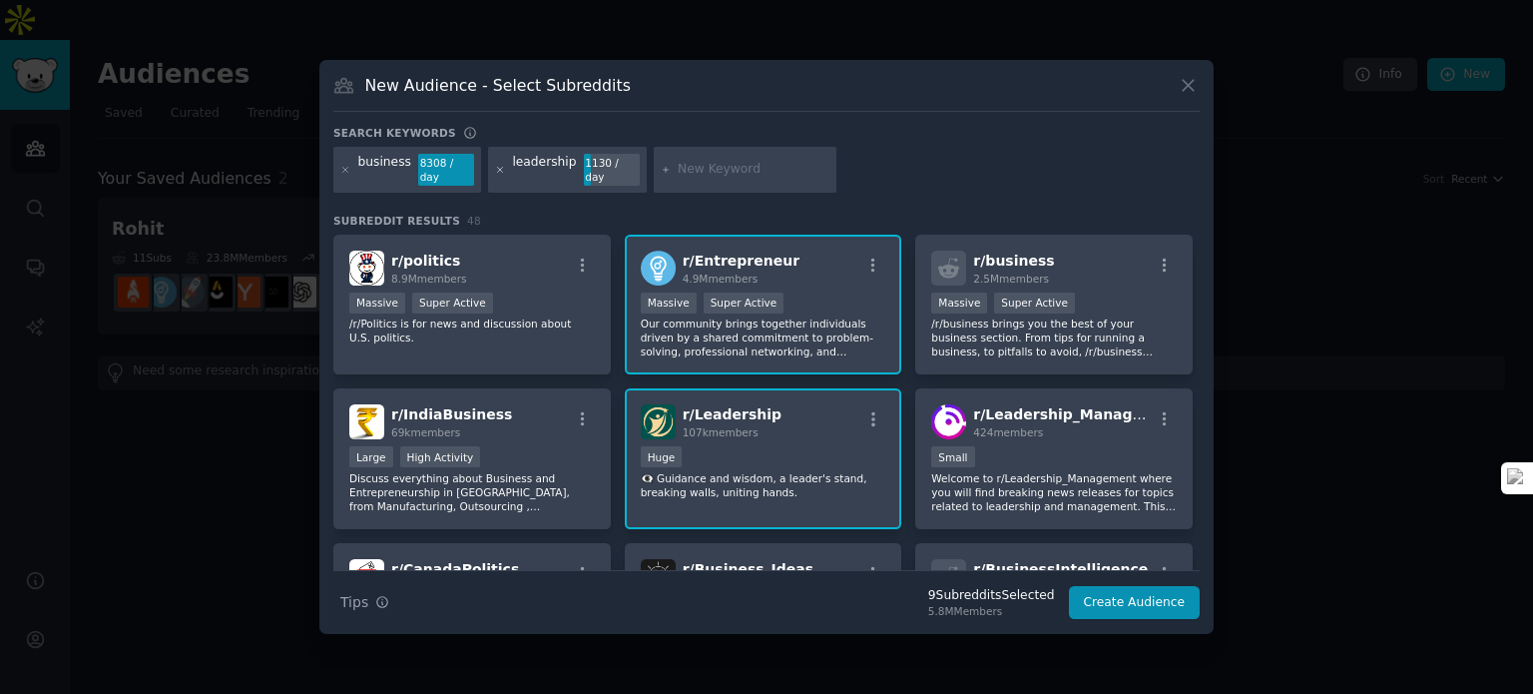
click at [495, 170] on icon at bounding box center [500, 170] width 11 height 11
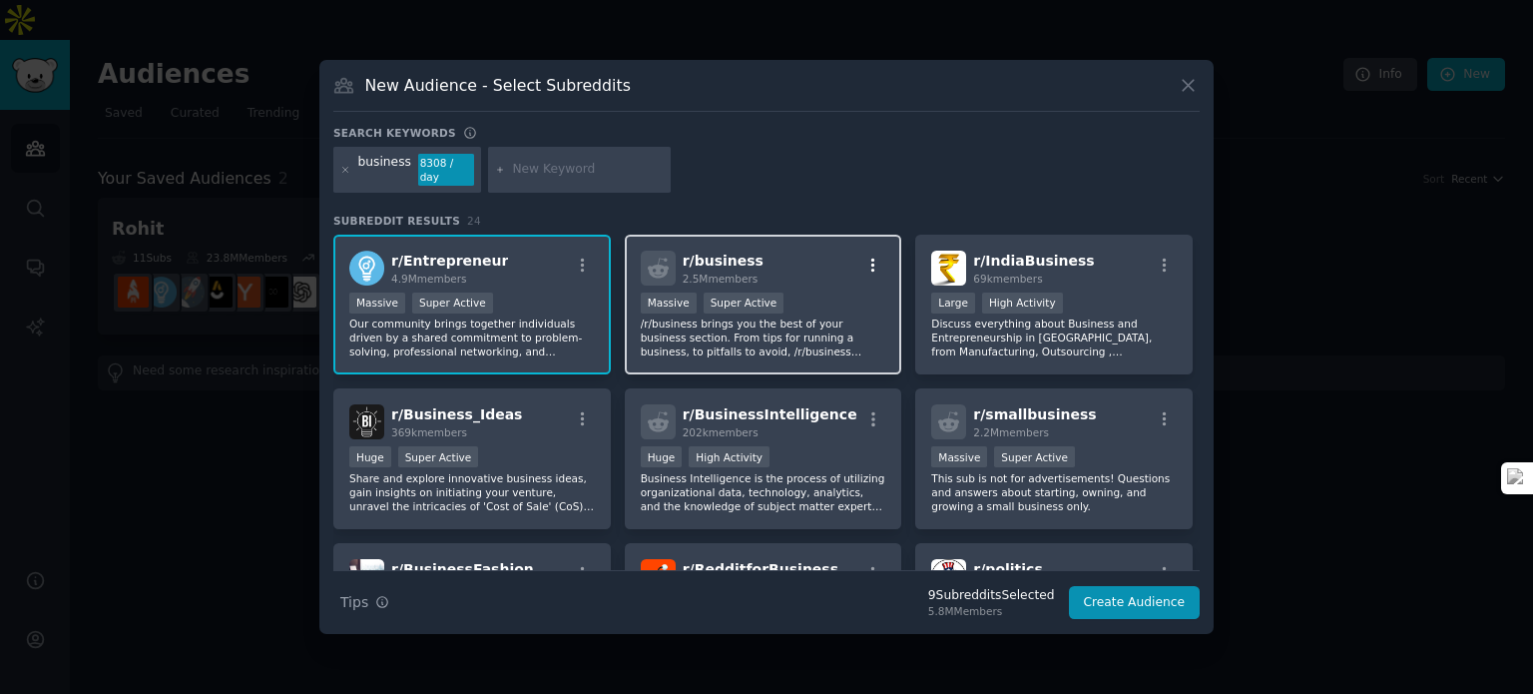
click at [871, 261] on icon "button" at bounding box center [873, 264] width 4 height 14
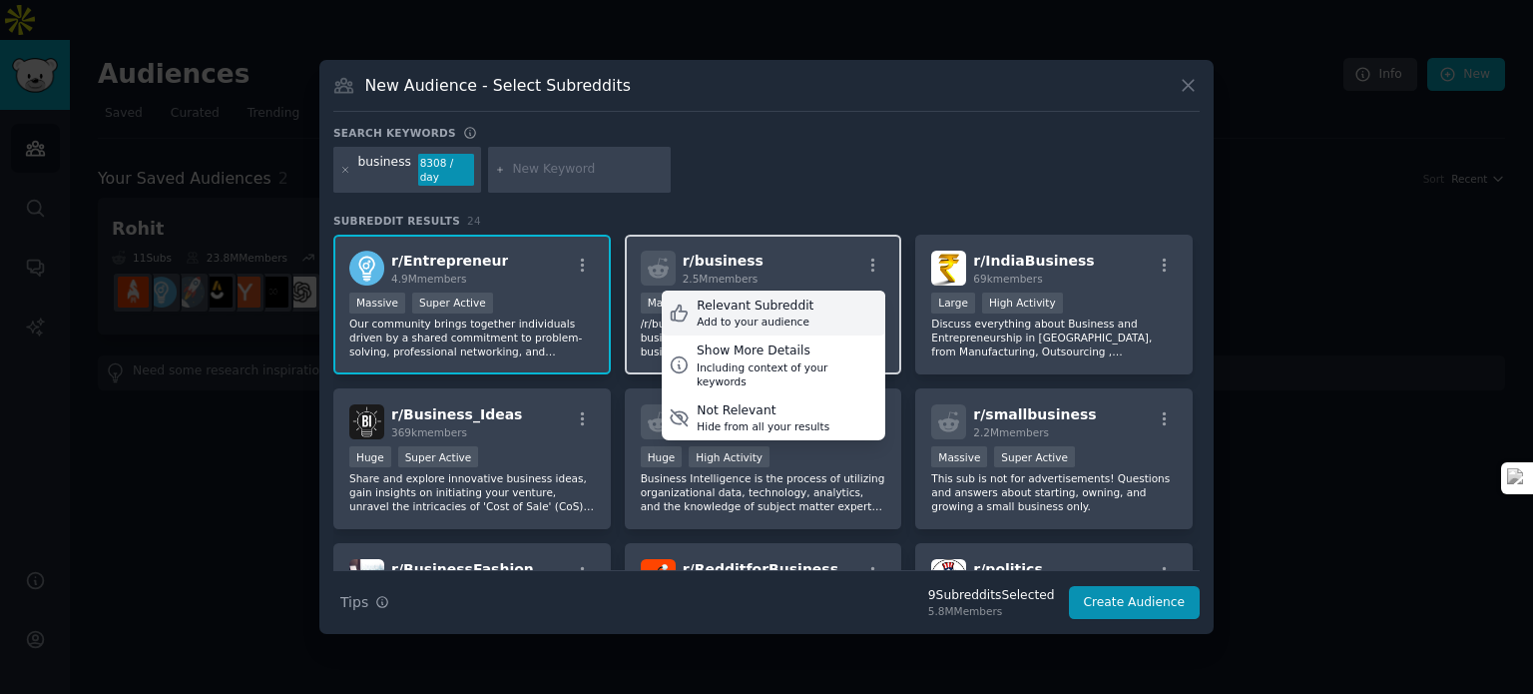
click at [785, 303] on div "Relevant Subreddit" at bounding box center [755, 306] width 117 height 18
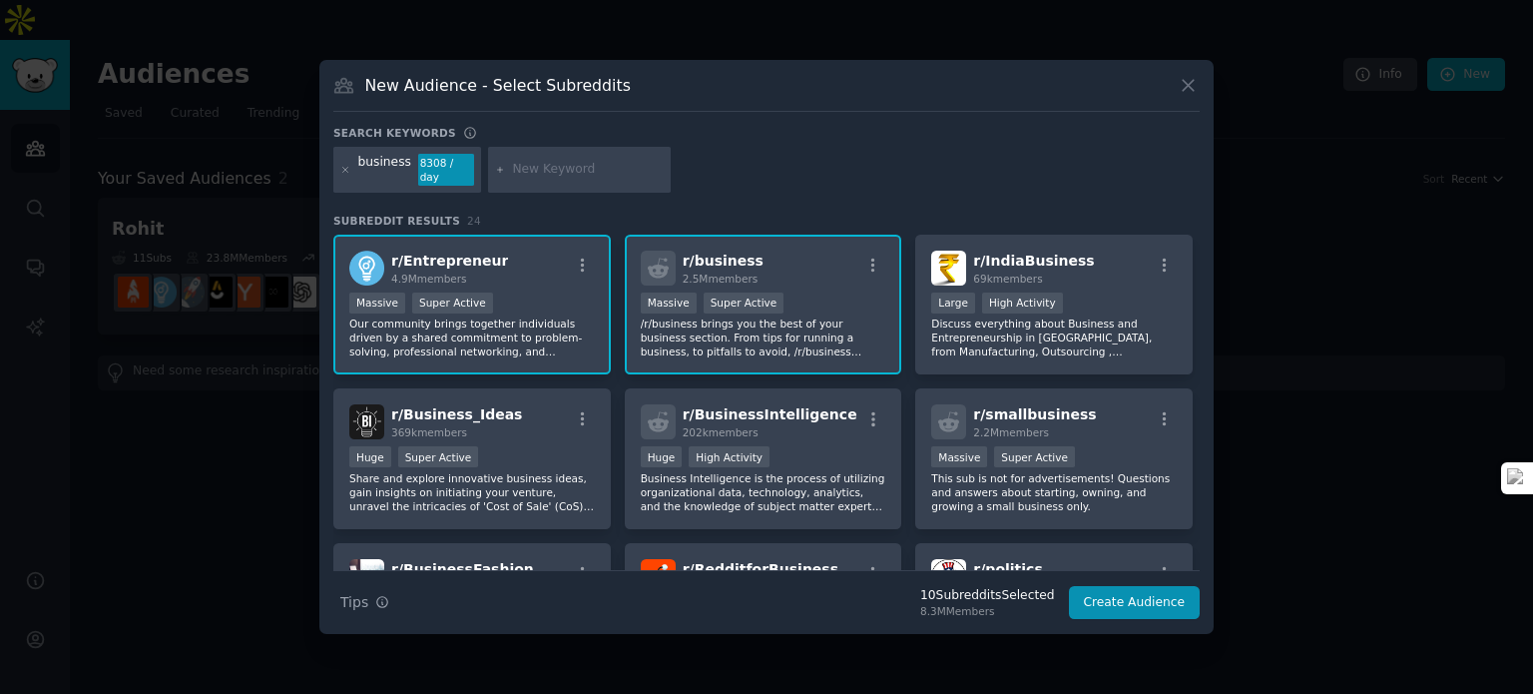
click at [495, 165] on icon at bounding box center [500, 170] width 11 height 11
click at [512, 162] on input "text" at bounding box center [588, 170] width 152 height 18
click at [348, 172] on icon at bounding box center [345, 170] width 11 height 11
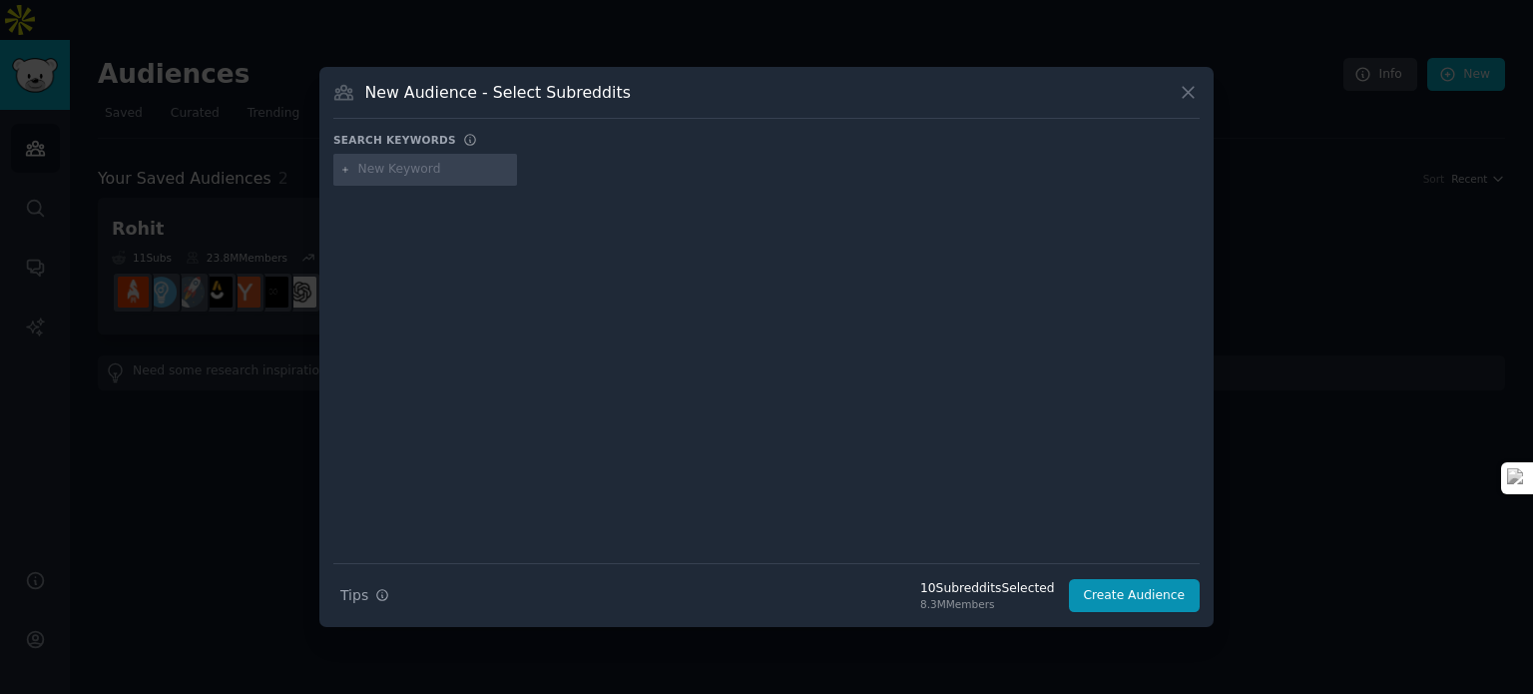
click at [382, 172] on input "text" at bounding box center [434, 170] width 152 height 18
type input "founder"
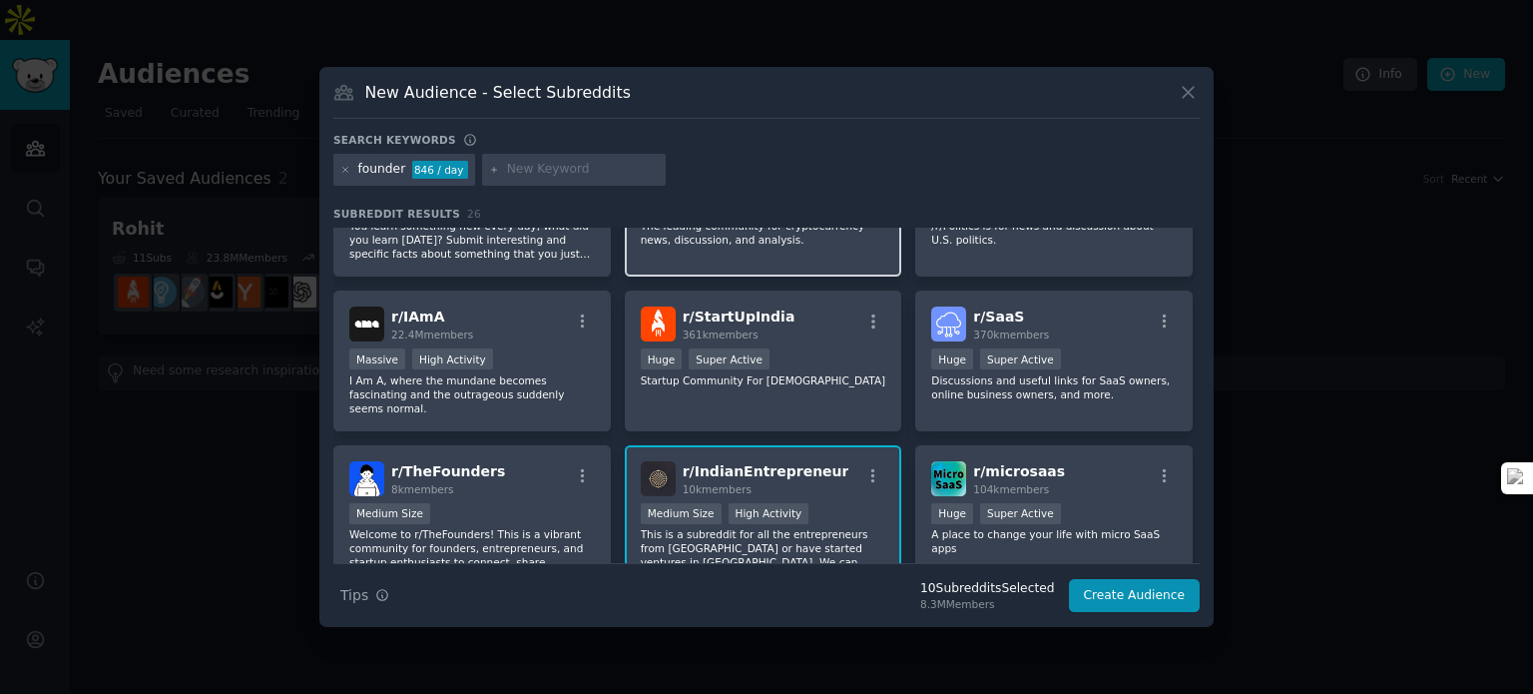
scroll to position [499, 0]
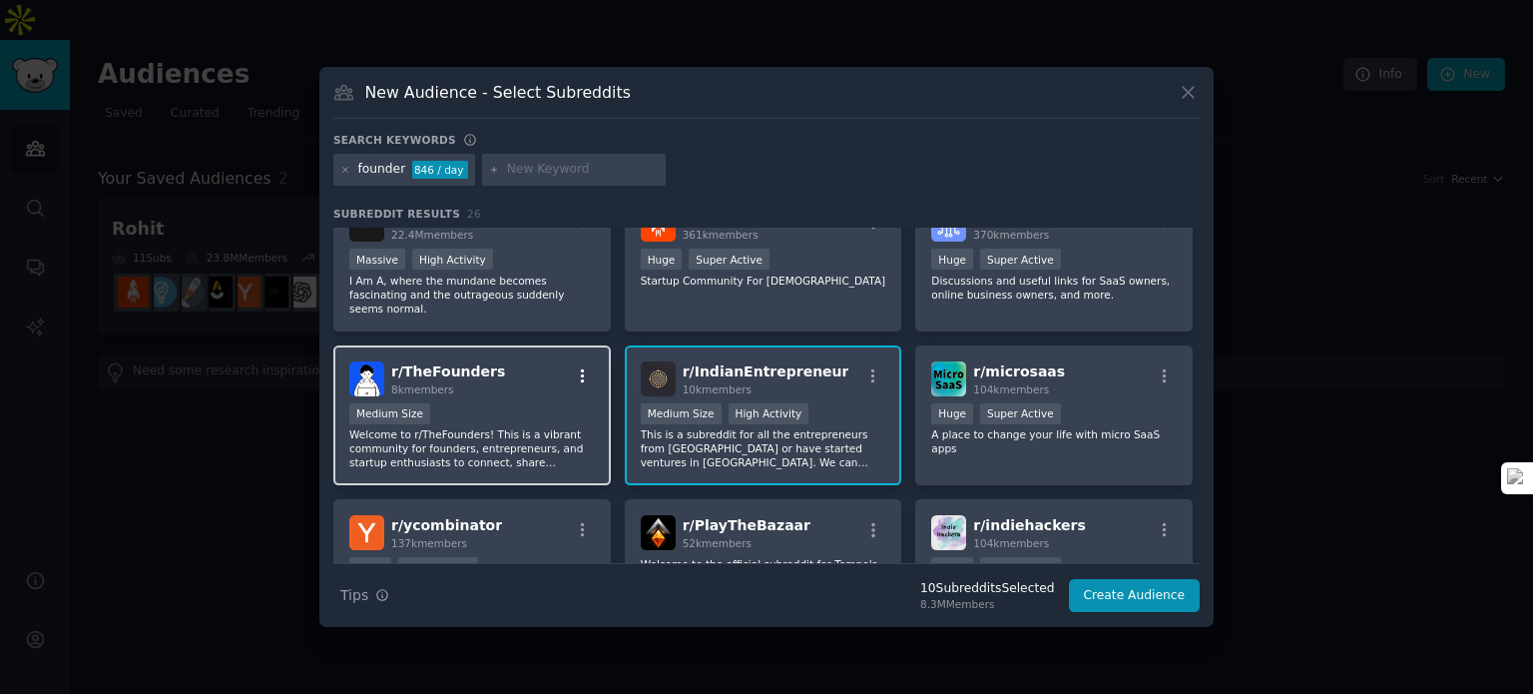
click at [583, 367] on icon "button" at bounding box center [583, 376] width 18 height 18
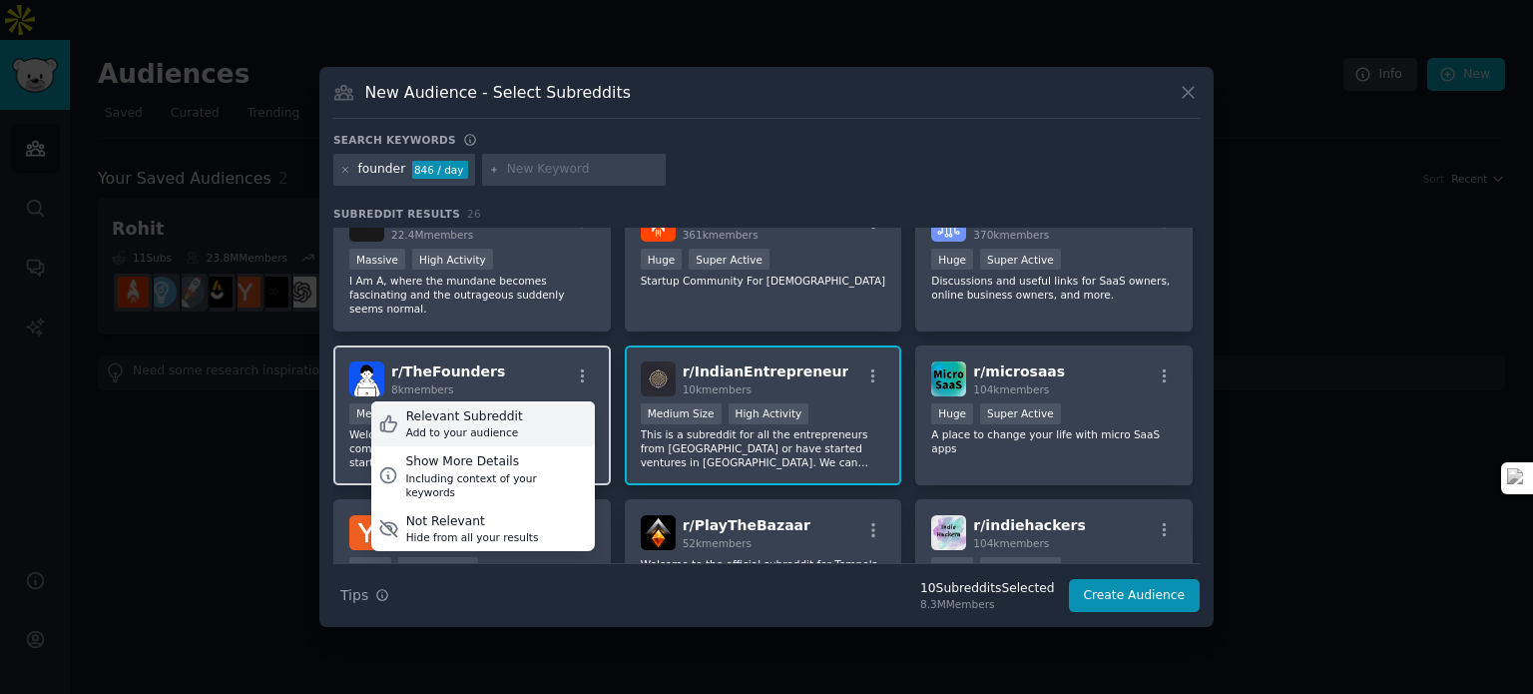
click at [537, 402] on div "Relevant Subreddit Add to your audience" at bounding box center [483, 424] width 224 height 46
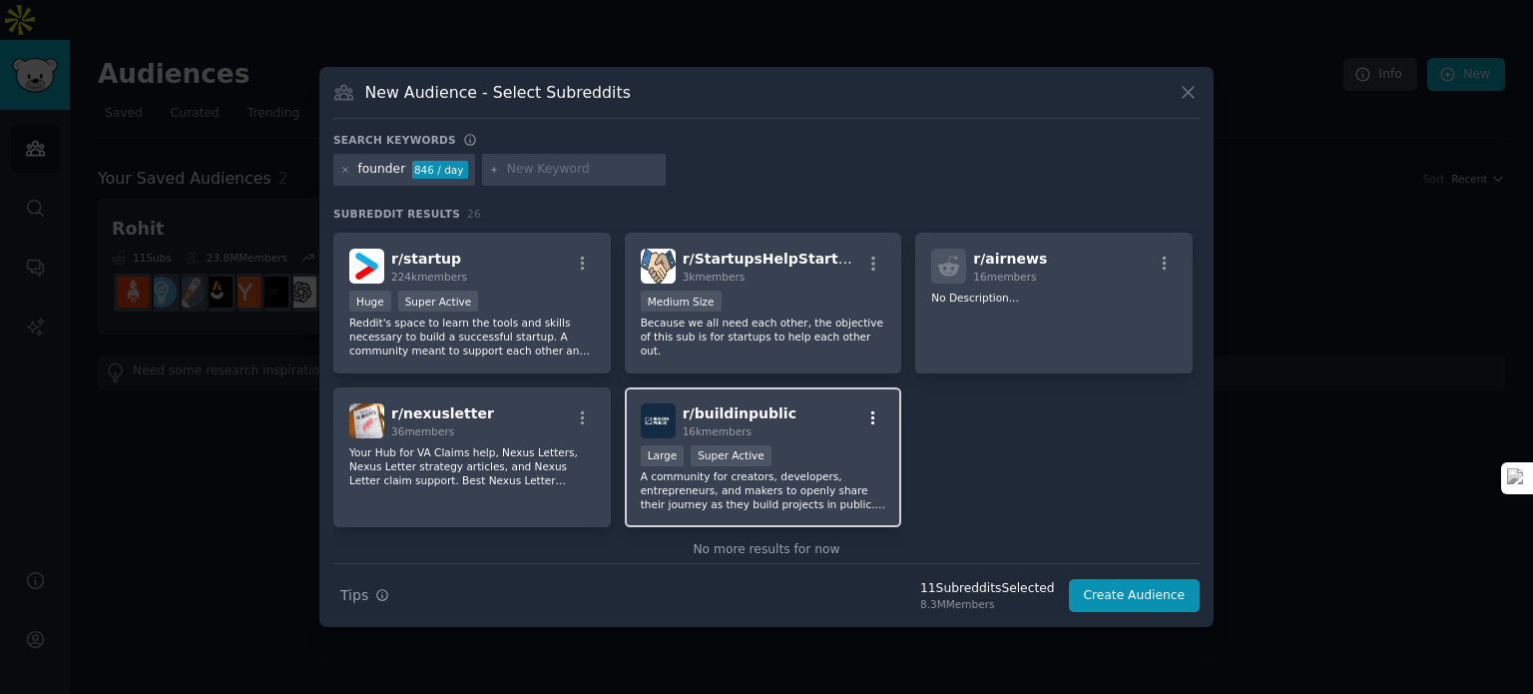
scroll to position [1086, 0]
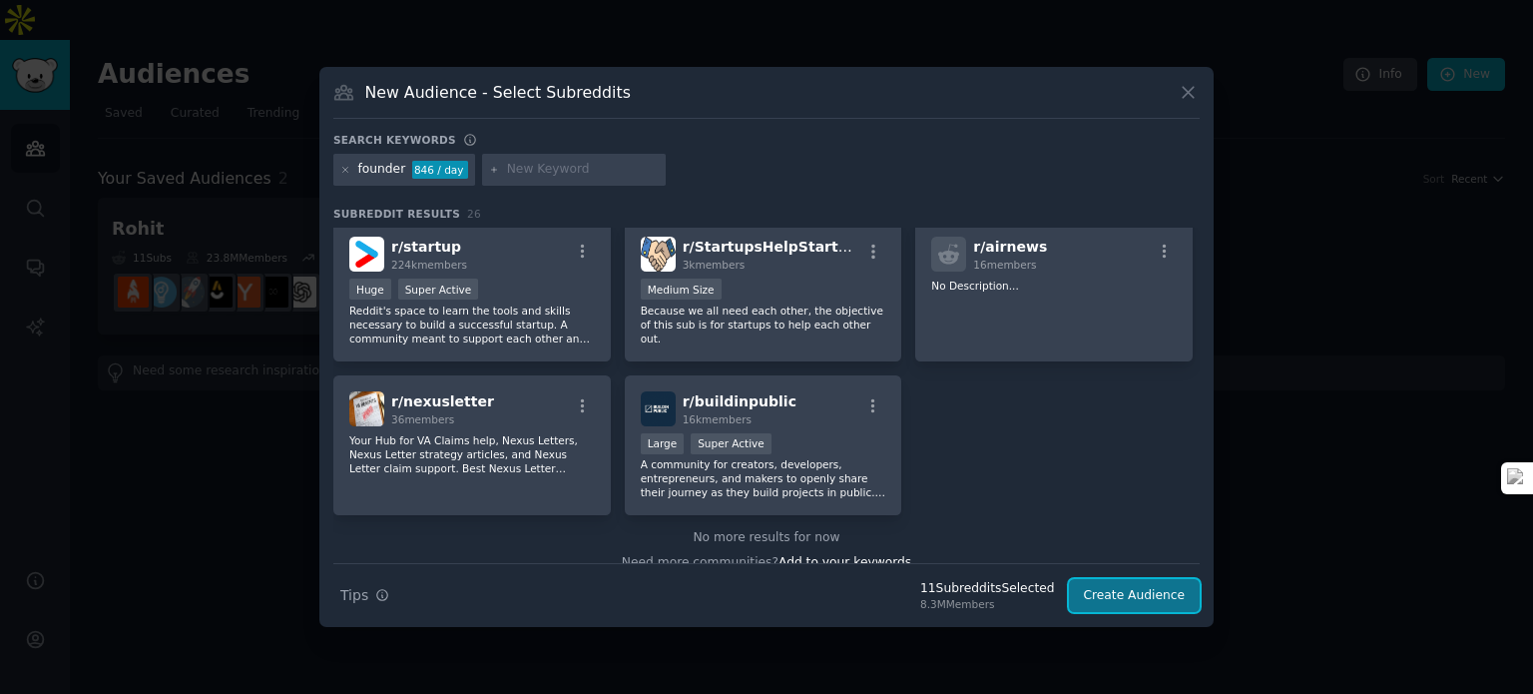
click at [1196, 594] on button "Create Audience" at bounding box center [1135, 596] width 132 height 34
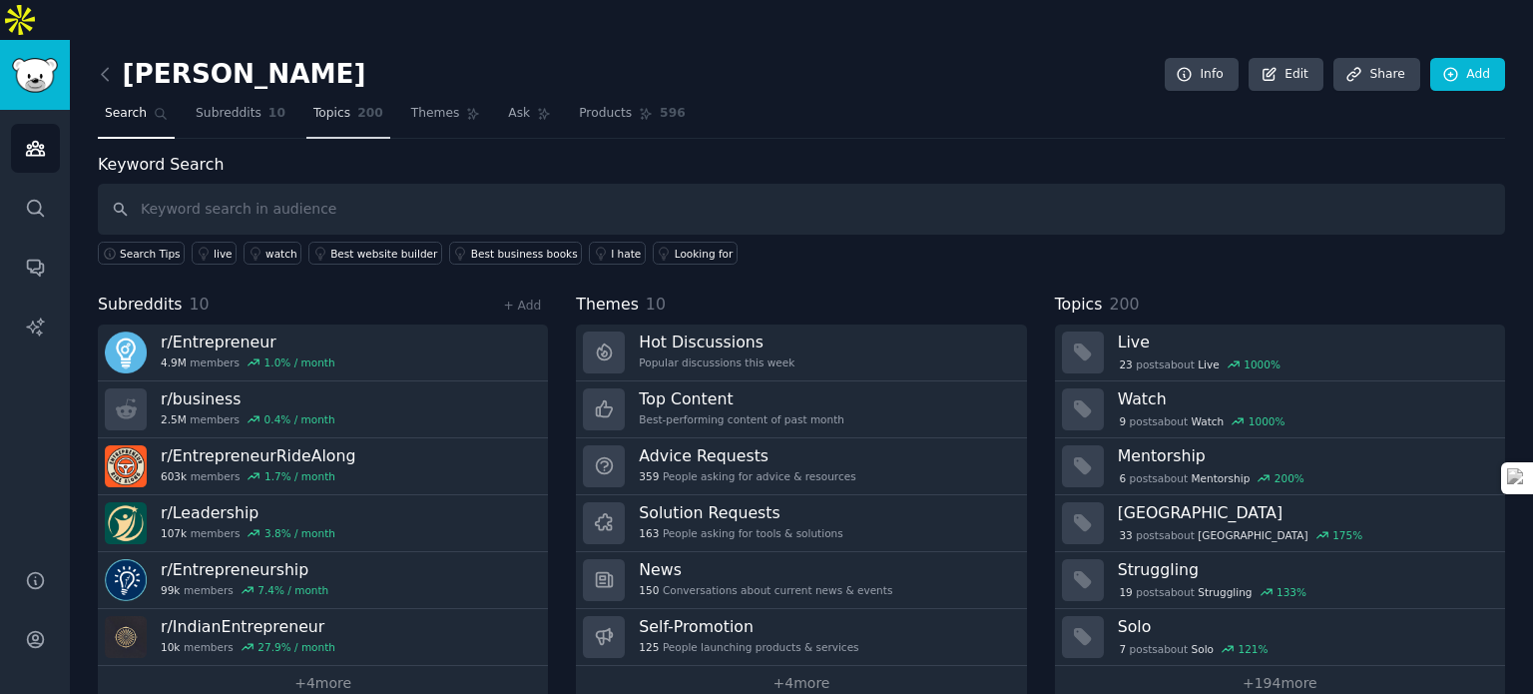
click at [351, 98] on link "Topics 200" at bounding box center [348, 118] width 84 height 41
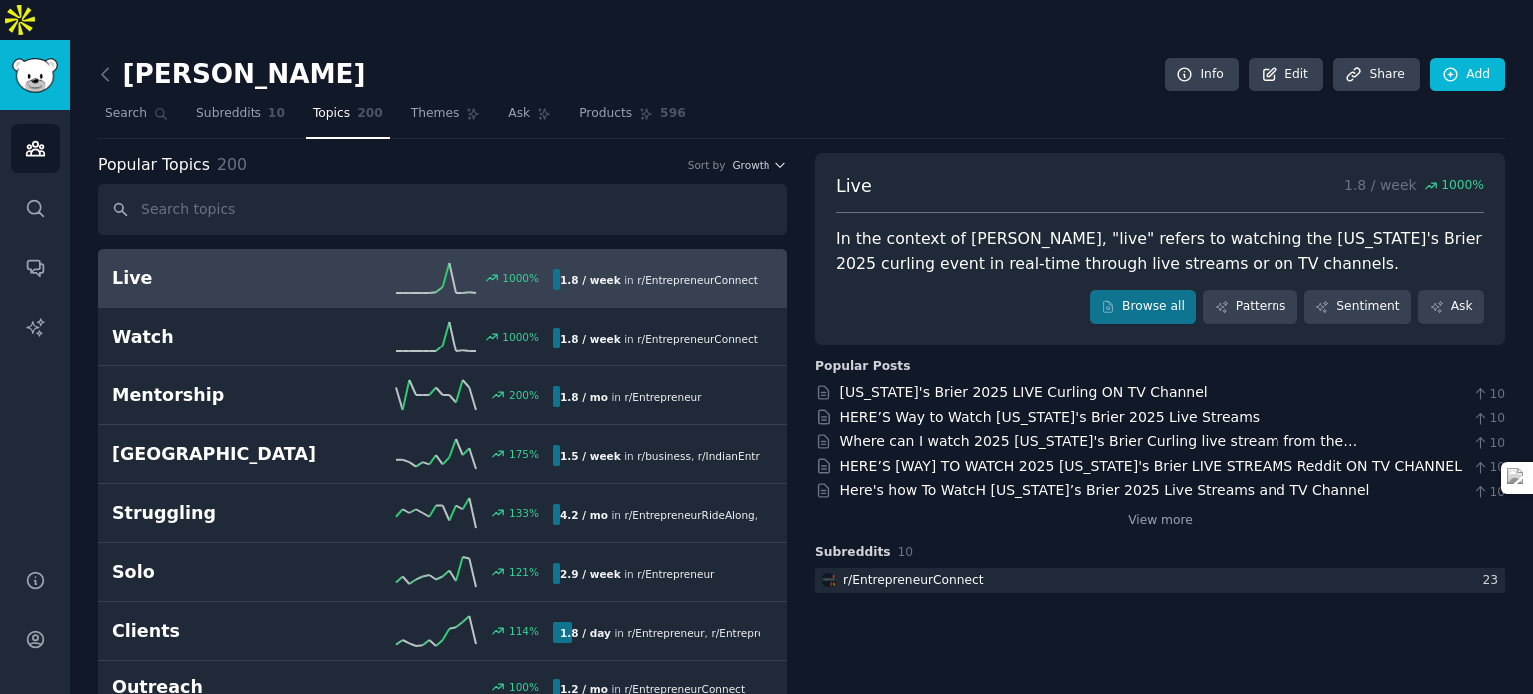
drag, startPoint x: 255, startPoint y: 79, endPoint x: 288, endPoint y: 79, distance: 32.9
click at [255, 98] on link "Subreddits 10" at bounding box center [241, 118] width 104 height 41
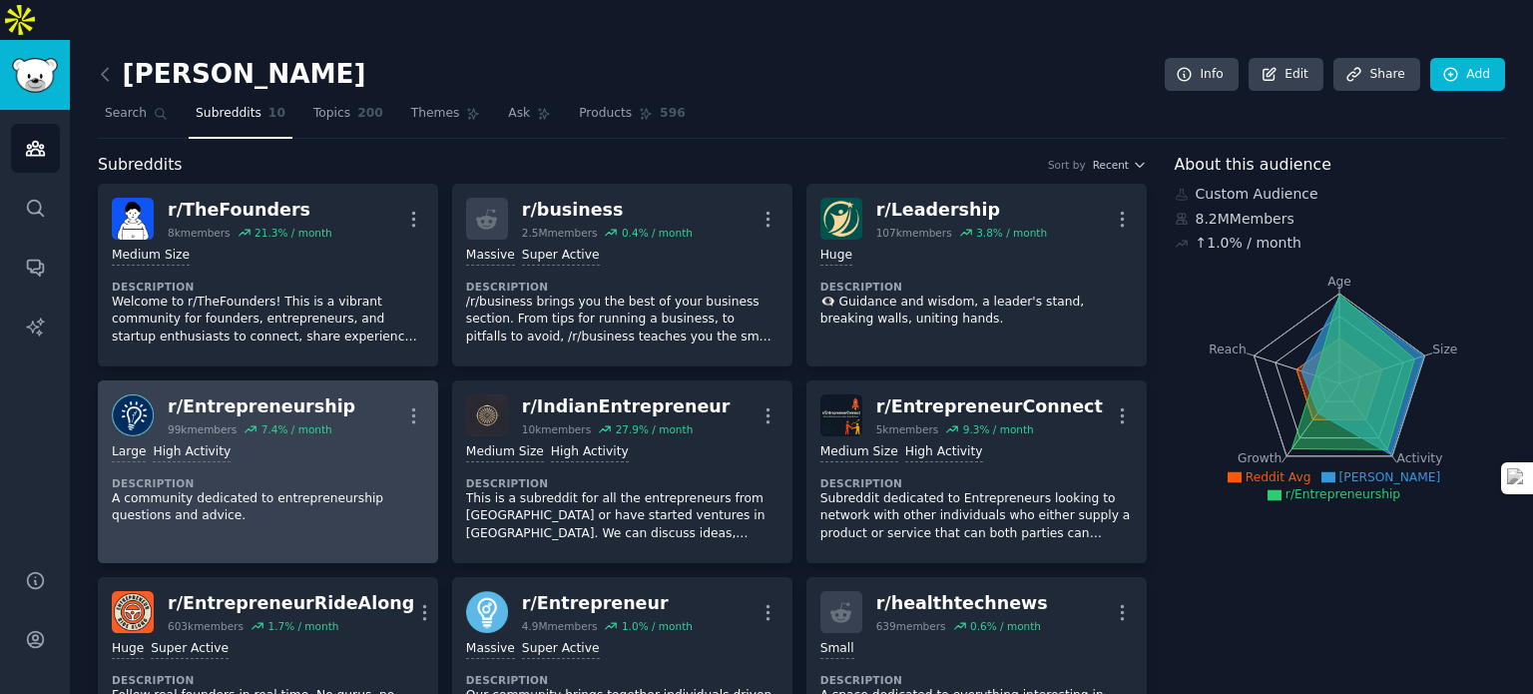
scroll to position [299, 0]
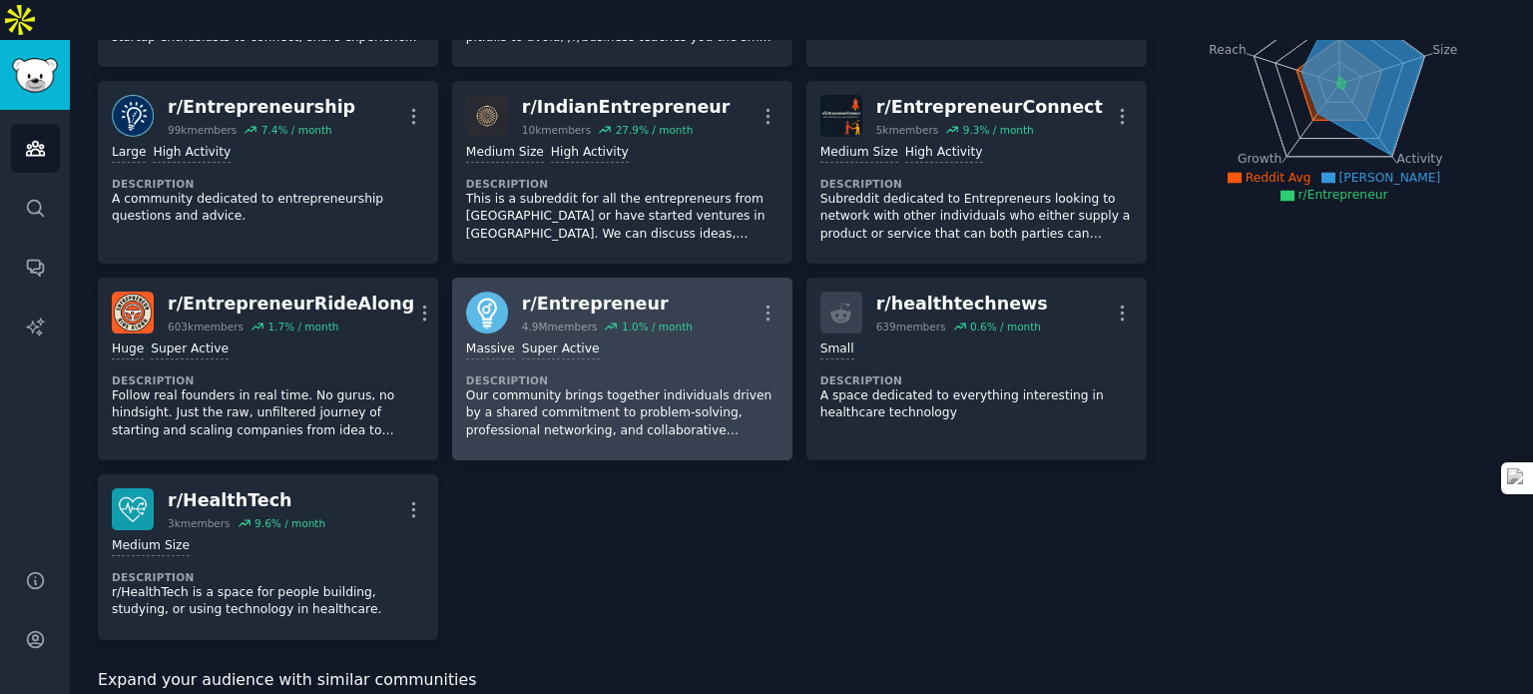
click at [607, 373] on dt "Description" at bounding box center [622, 380] width 312 height 14
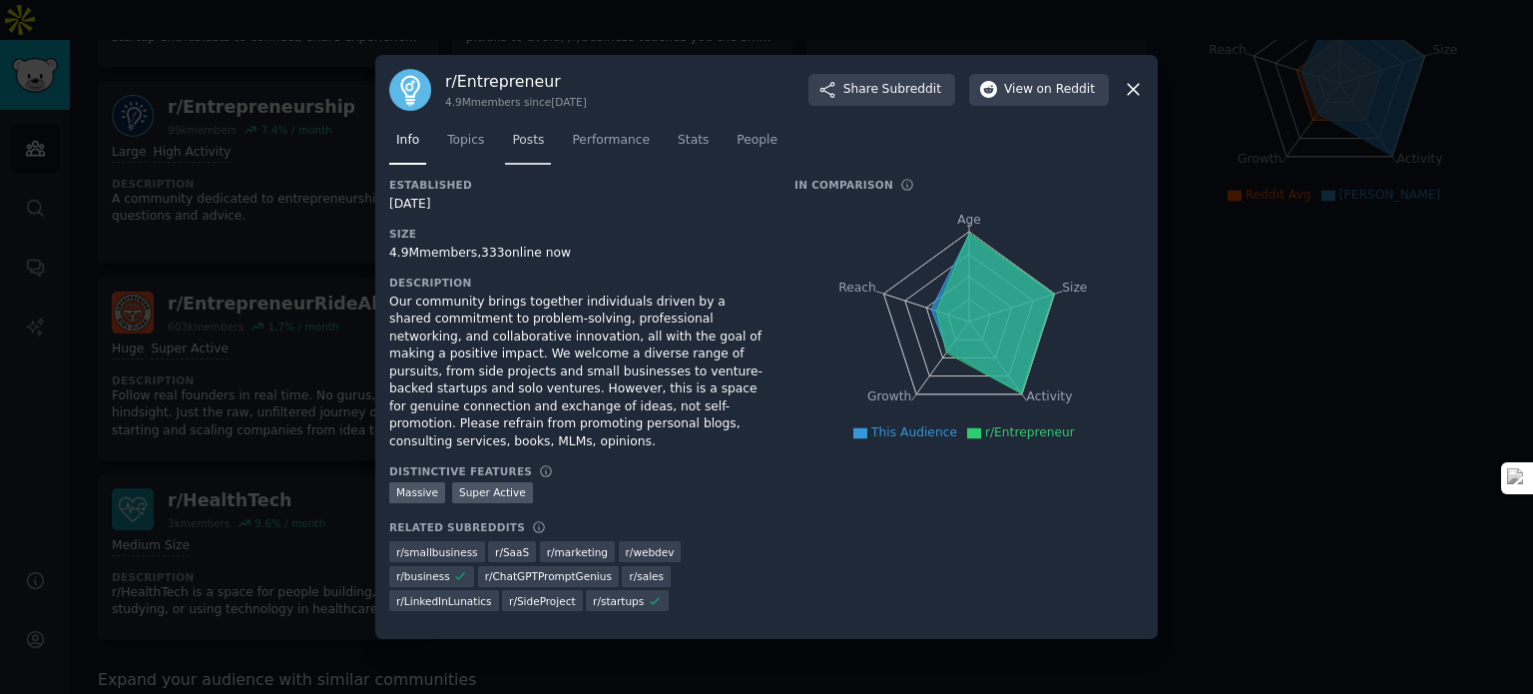
click at [531, 150] on span "Posts" at bounding box center [528, 141] width 32 height 18
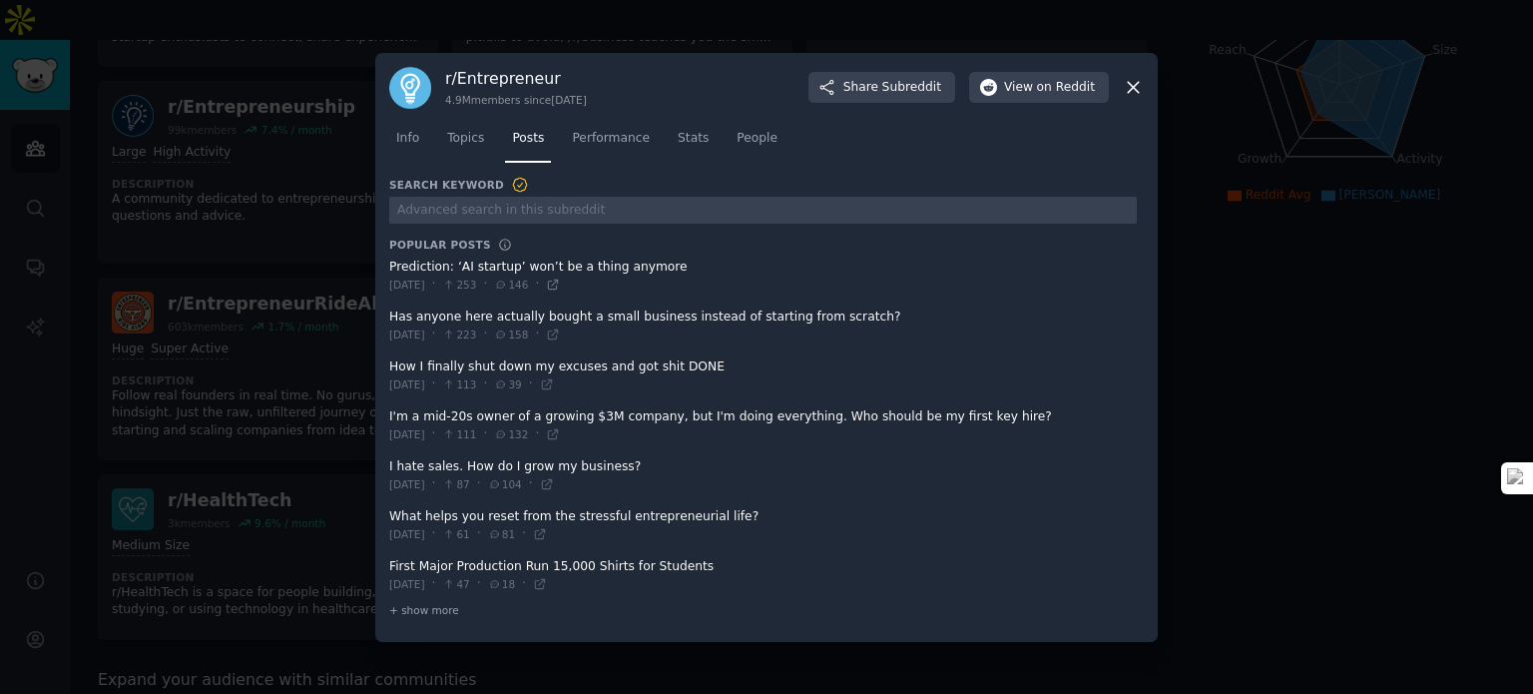
click at [560, 285] on icon at bounding box center [553, 284] width 14 height 14
click at [440, 606] on span "+ show more" at bounding box center [424, 610] width 70 height 14
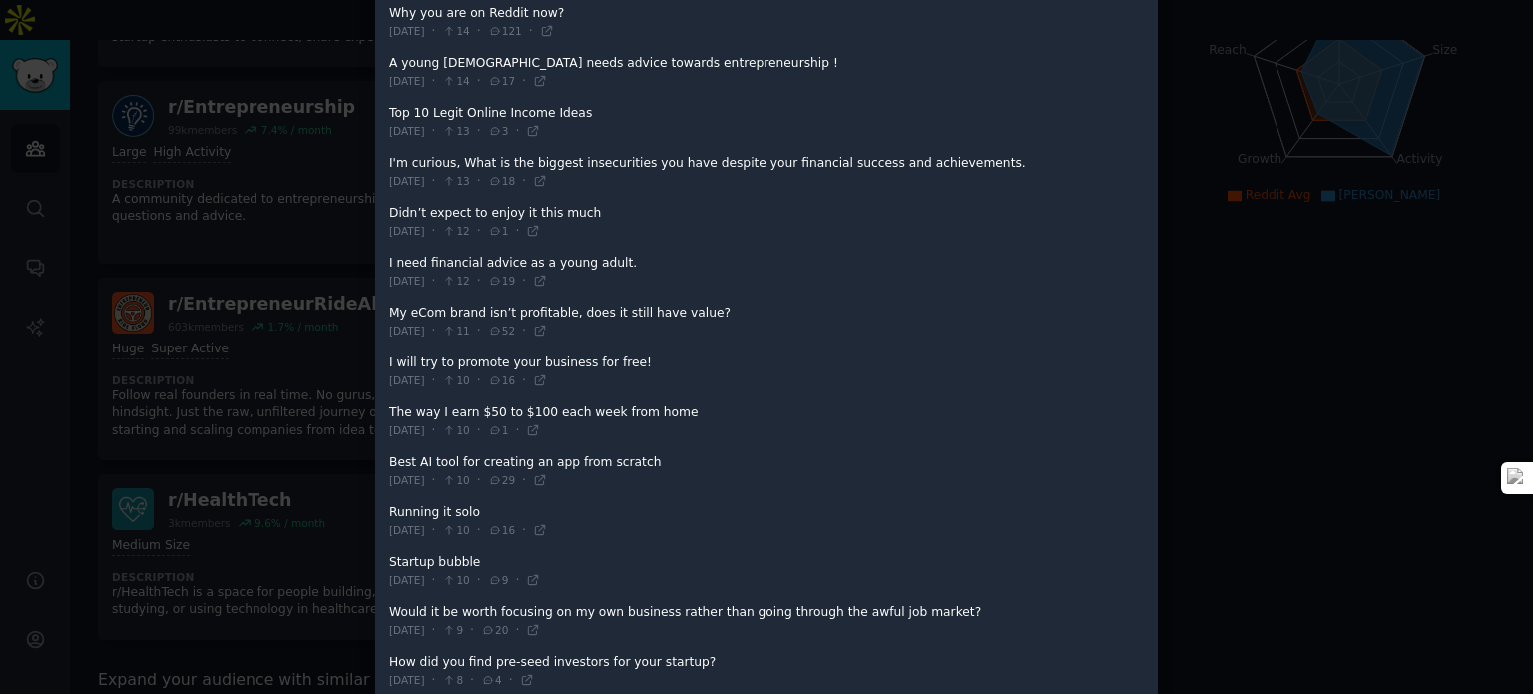
scroll to position [1098, 0]
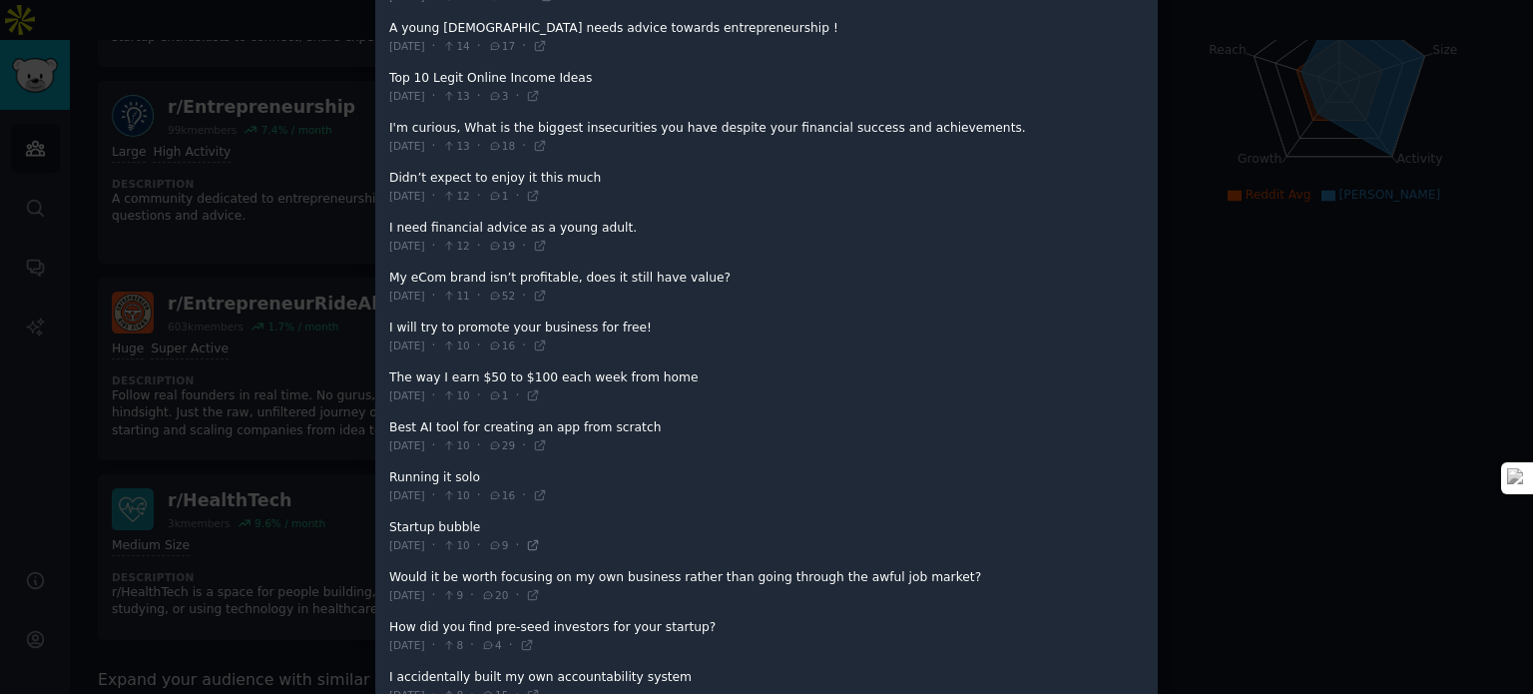
click at [540, 538] on icon at bounding box center [533, 545] width 14 height 14
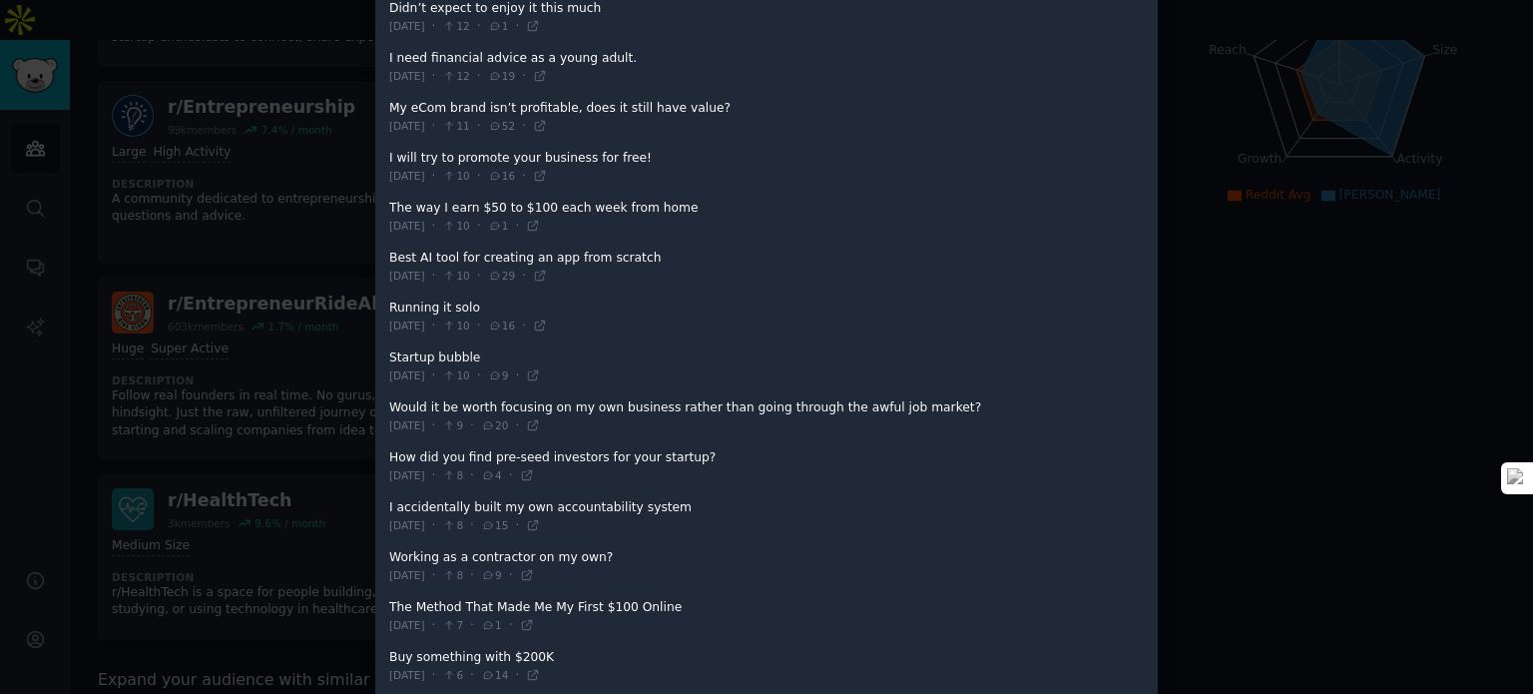
scroll to position [1297, 0]
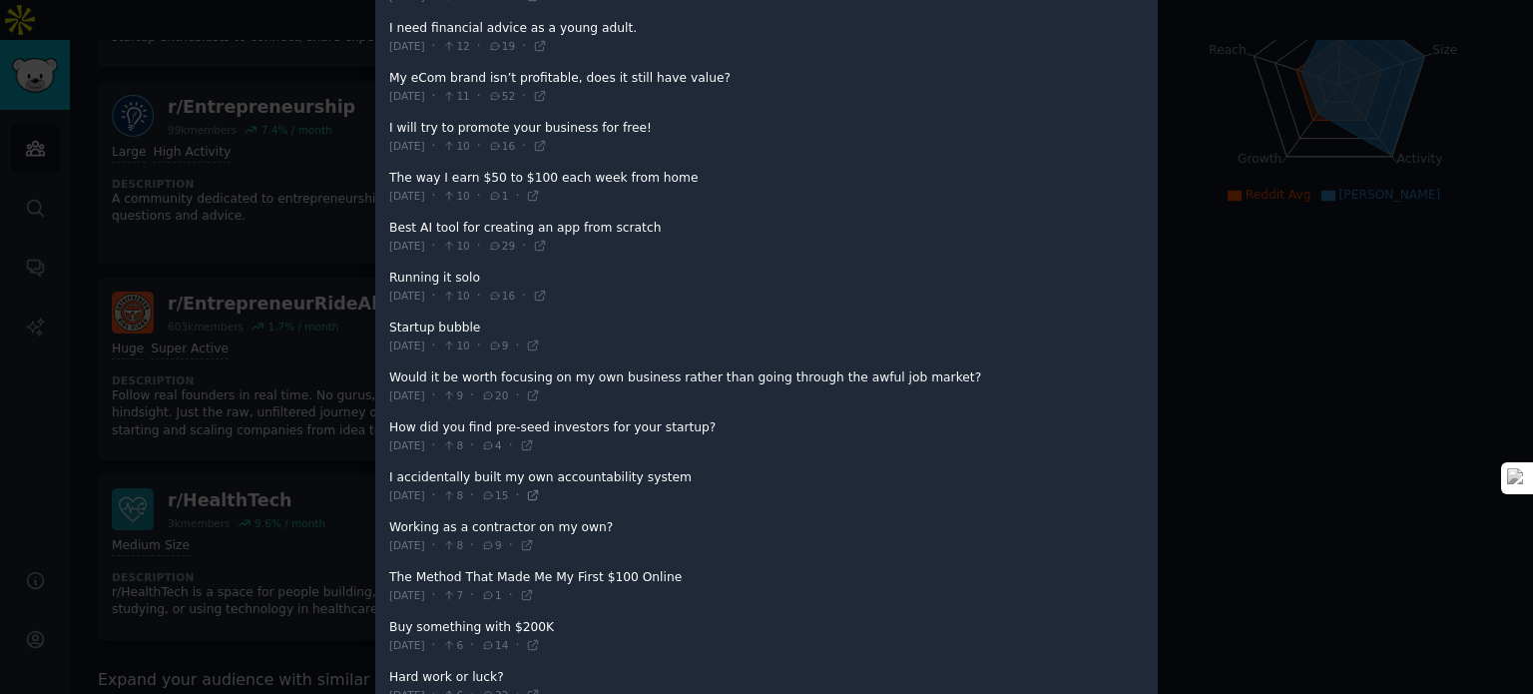
click at [538, 492] on icon at bounding box center [533, 495] width 9 height 9
click at [262, 250] on div at bounding box center [766, 347] width 1533 height 694
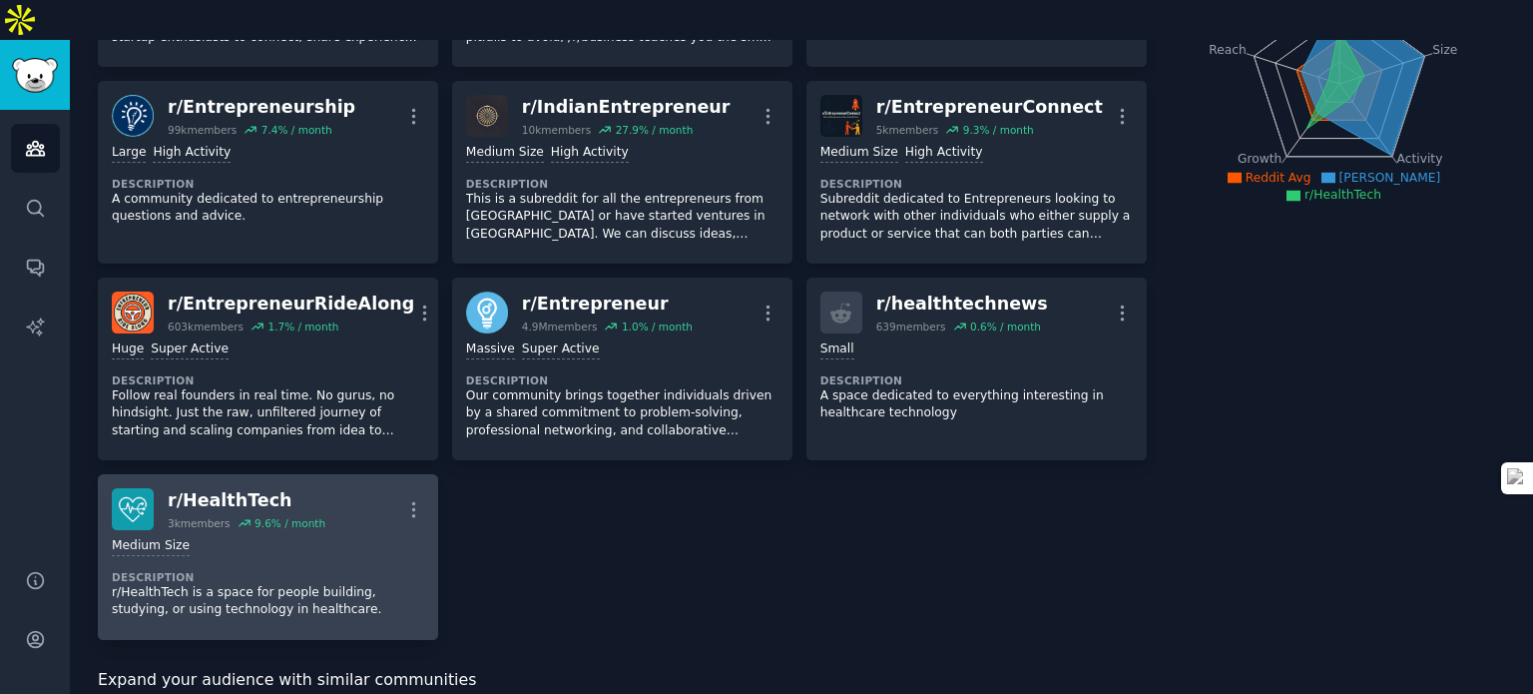
click at [244, 488] on div "r/ HealthTech" at bounding box center [247, 500] width 158 height 25
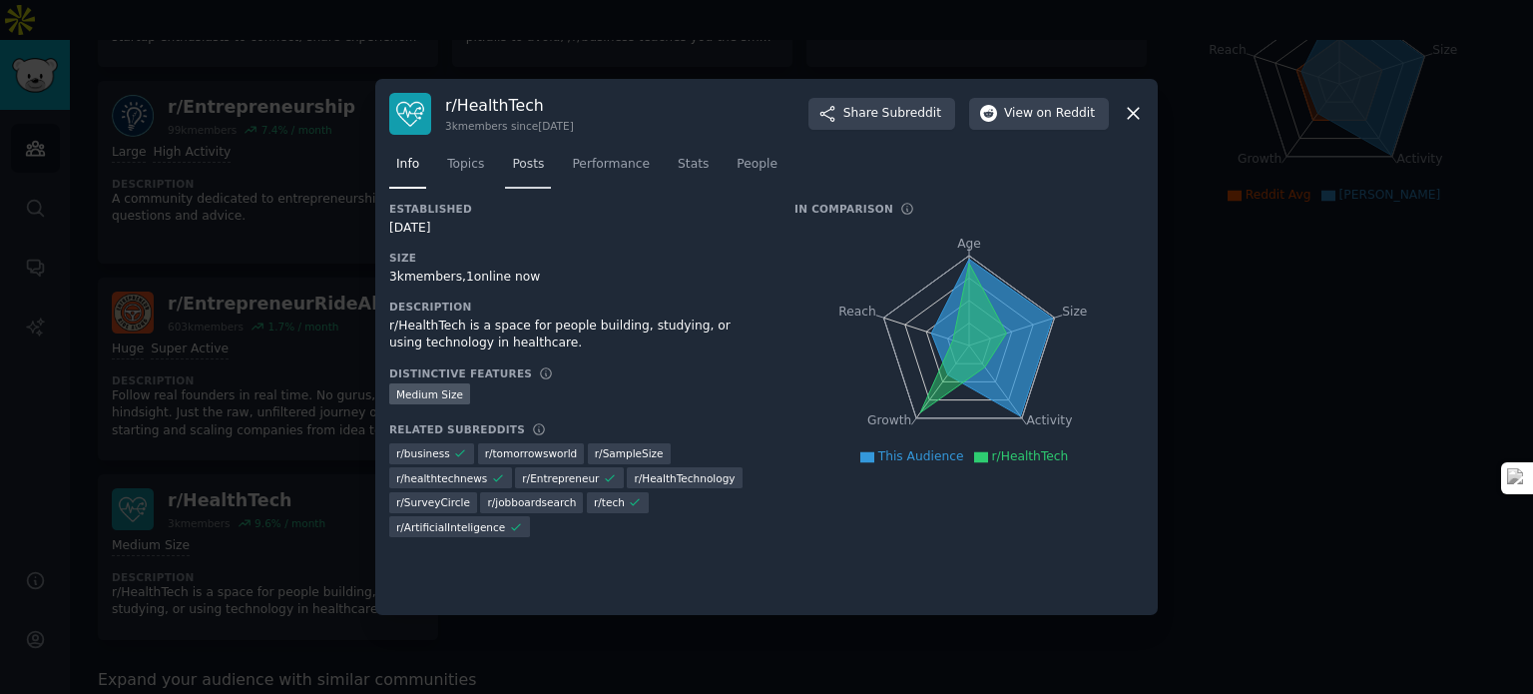
click at [543, 163] on link "Posts" at bounding box center [528, 169] width 46 height 41
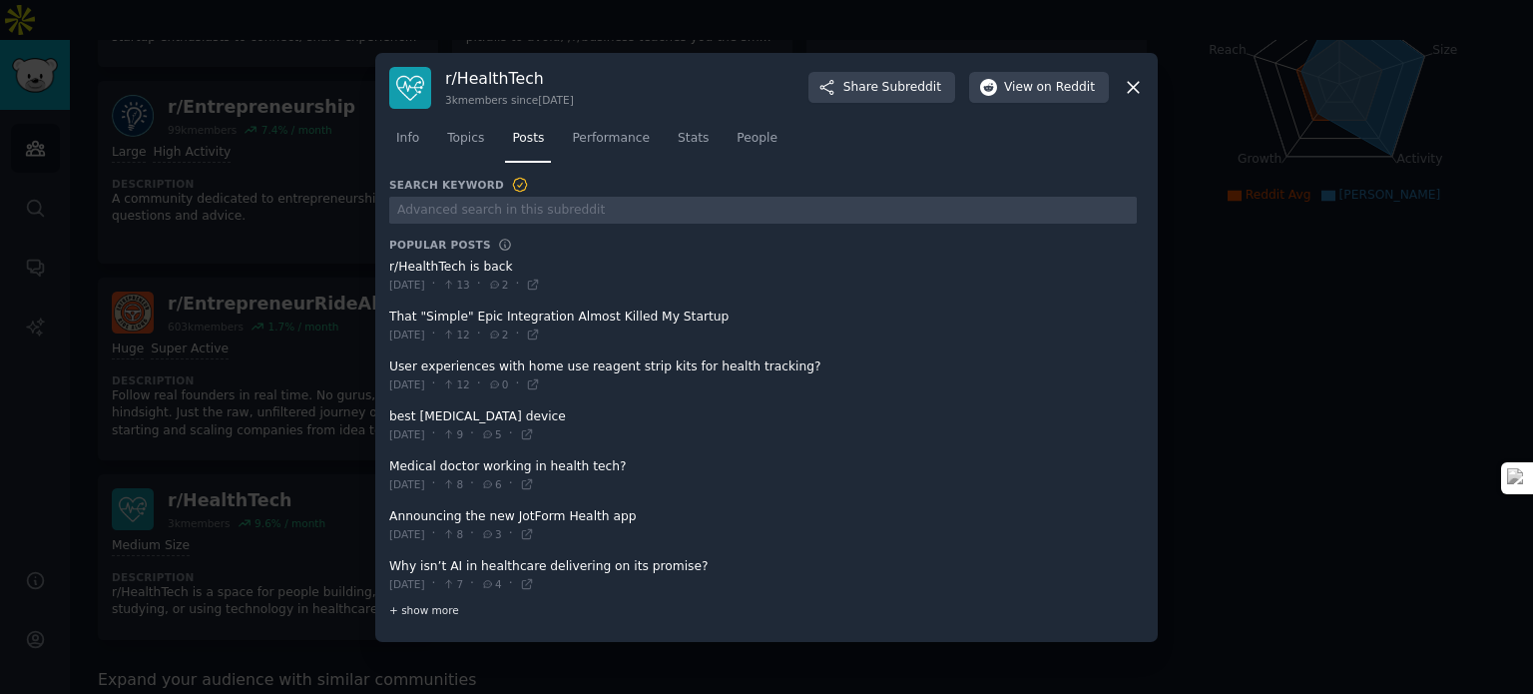
click at [447, 608] on span "+ show more" at bounding box center [424, 610] width 70 height 14
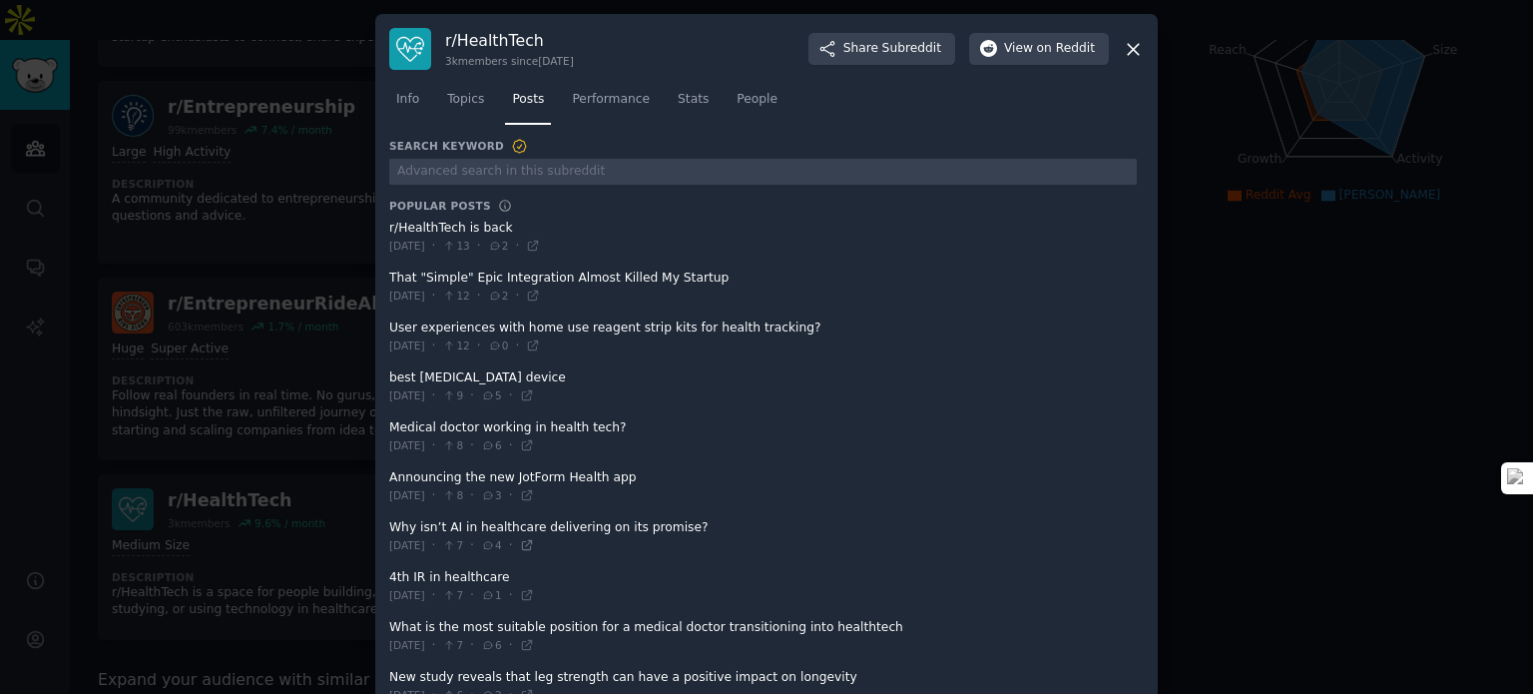
click at [531, 544] on icon at bounding box center [526, 545] width 9 height 9
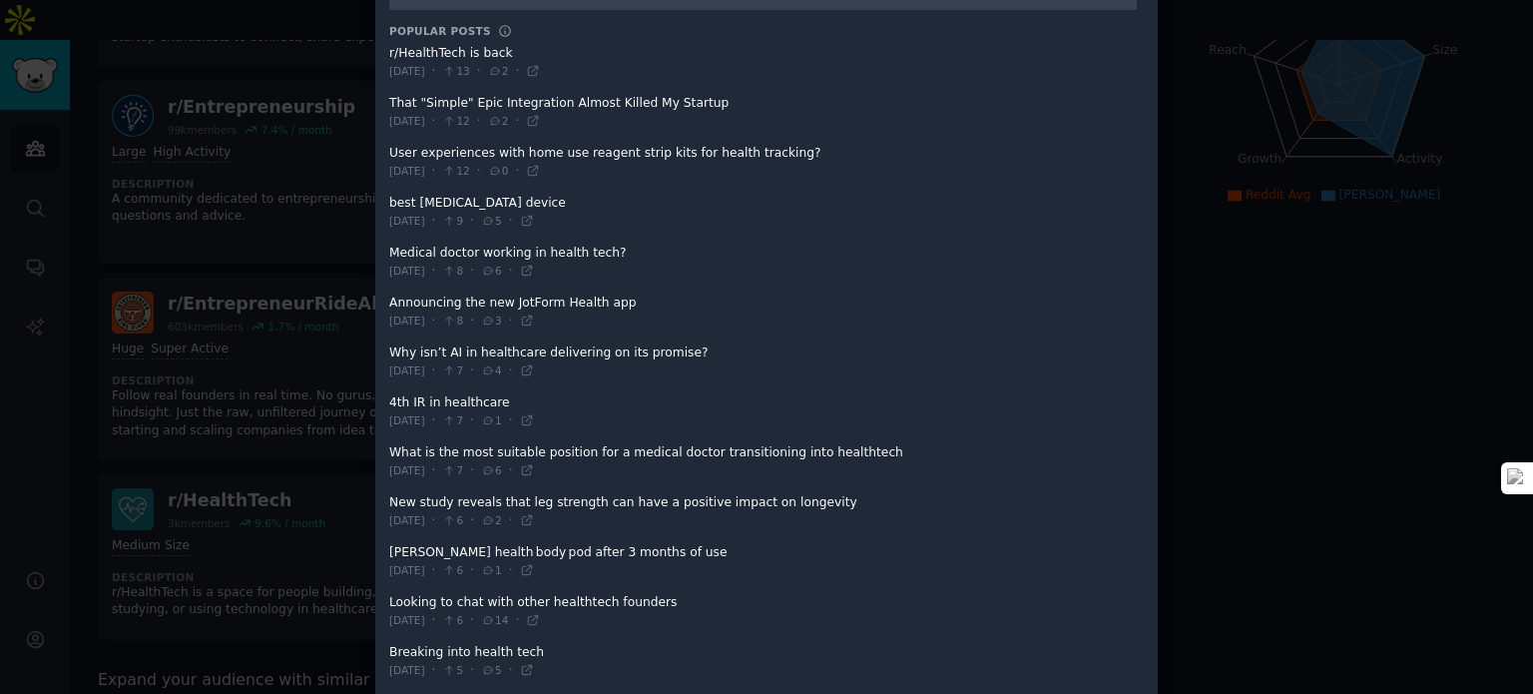
scroll to position [200, 0]
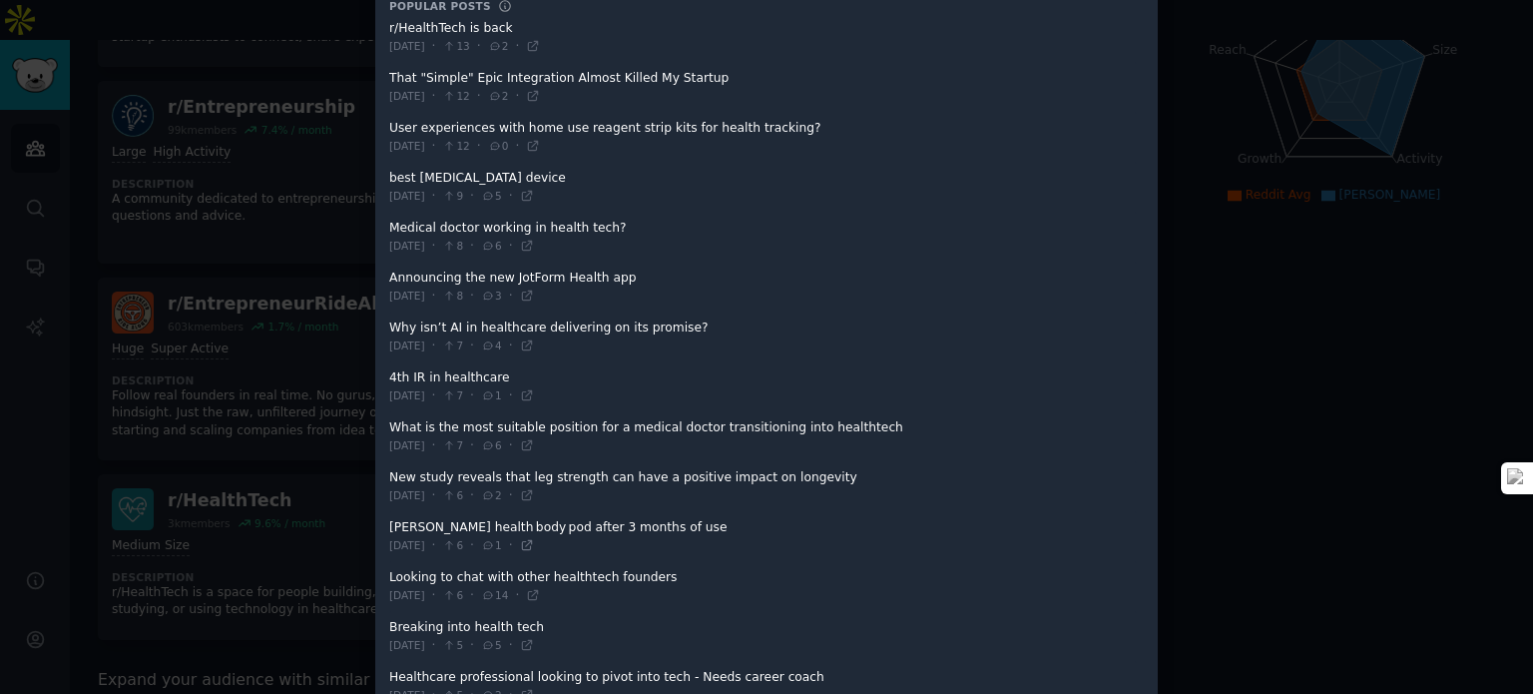
click at [534, 540] on icon at bounding box center [527, 545] width 14 height 14
click at [1298, 288] on div at bounding box center [766, 347] width 1533 height 694
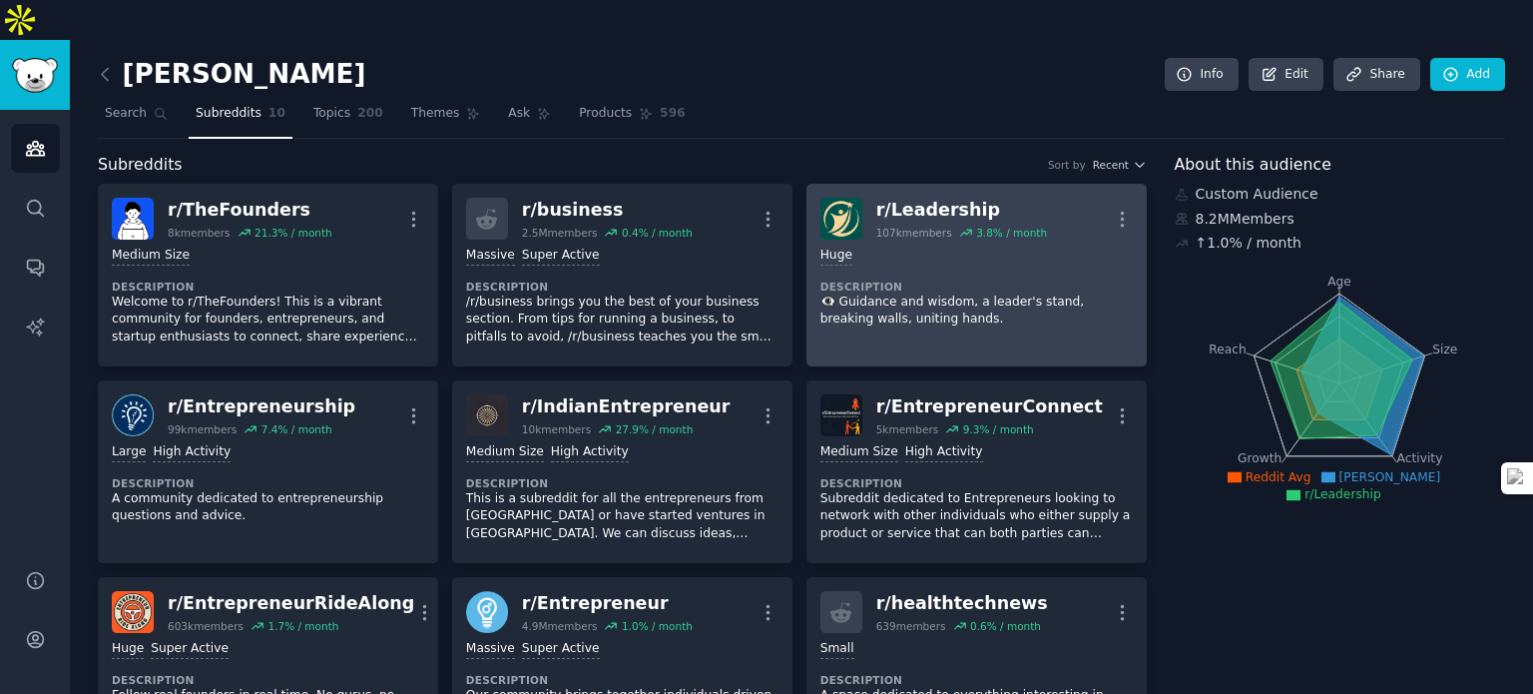
click at [933, 240] on div "Huge Description 👁️‍🗨️ Guidance and wisdom, a leader's stand, breaking walls, u…" at bounding box center [976, 288] width 312 height 96
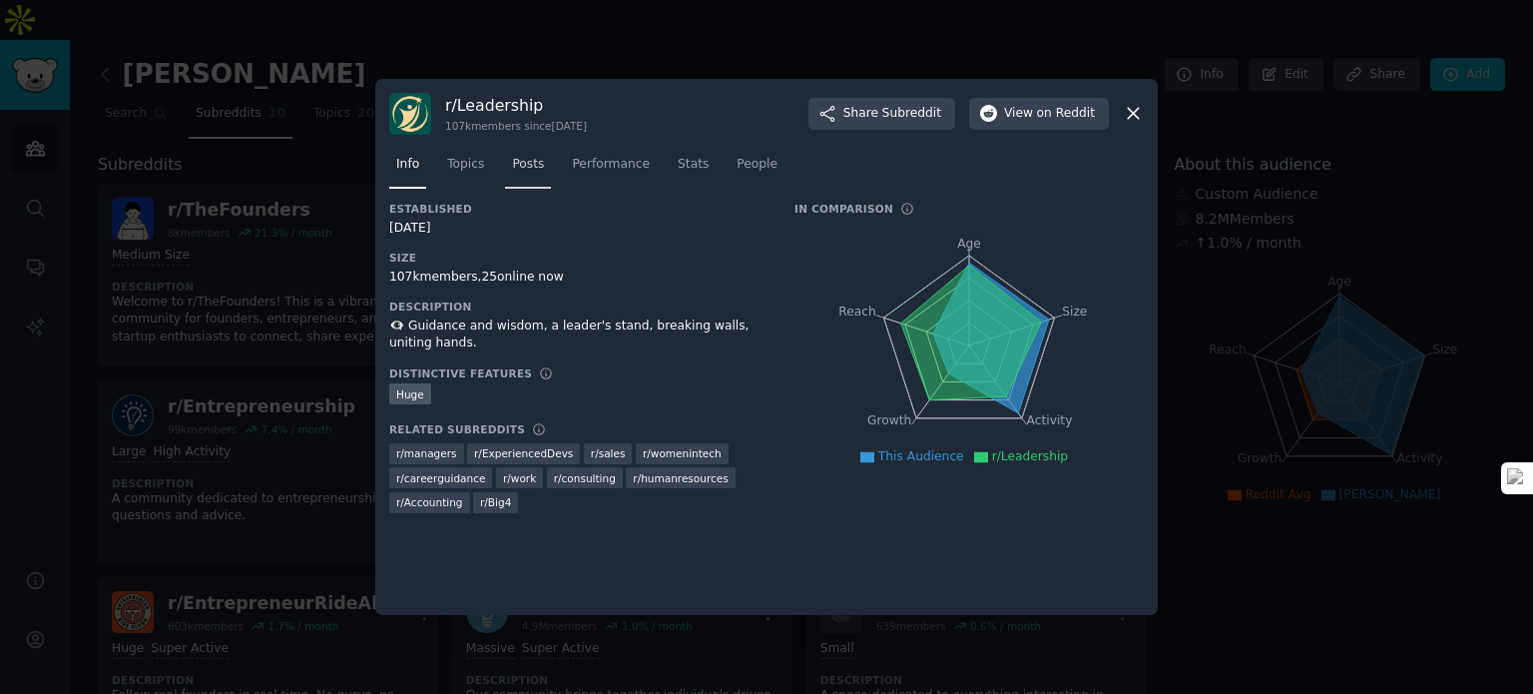
click at [532, 171] on span "Posts" at bounding box center [528, 165] width 32 height 18
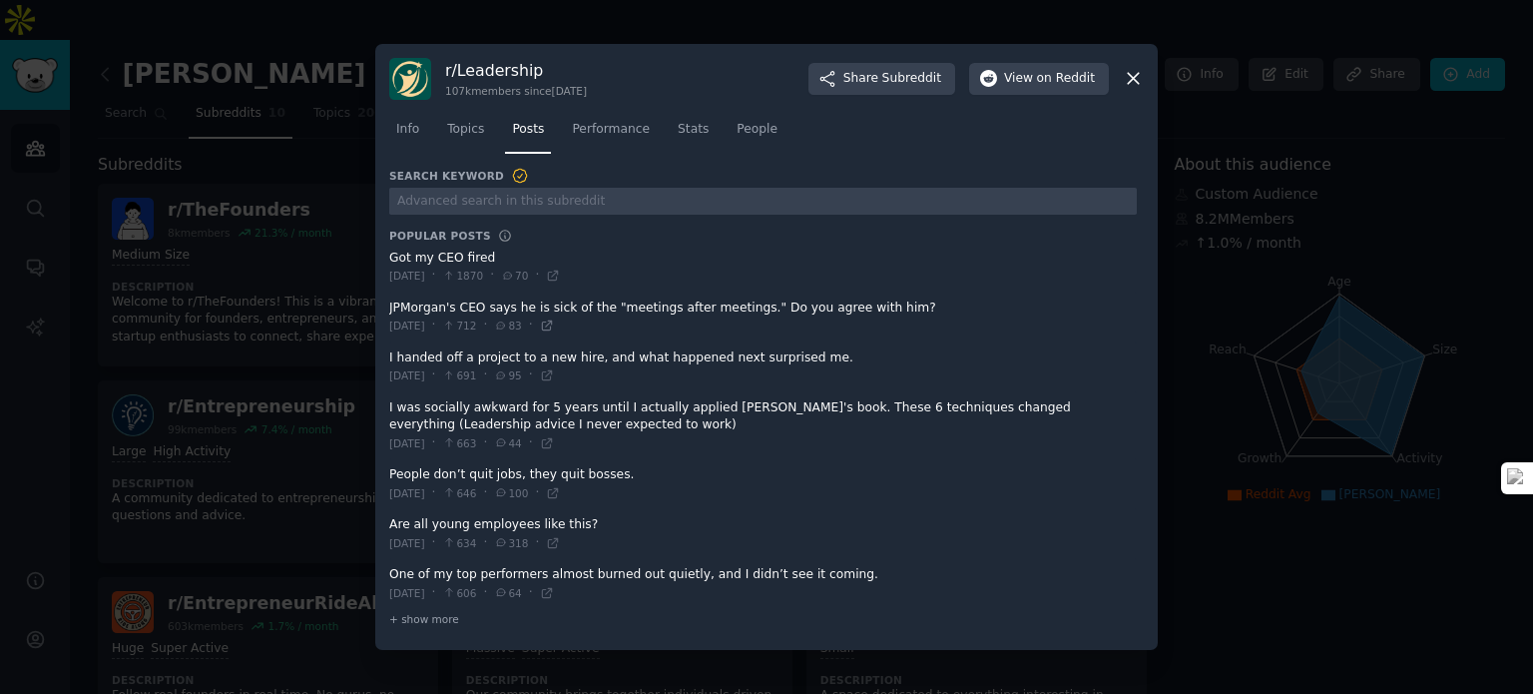
click at [554, 326] on icon at bounding box center [547, 325] width 14 height 14
click at [422, 615] on span "+ show more" at bounding box center [424, 619] width 70 height 14
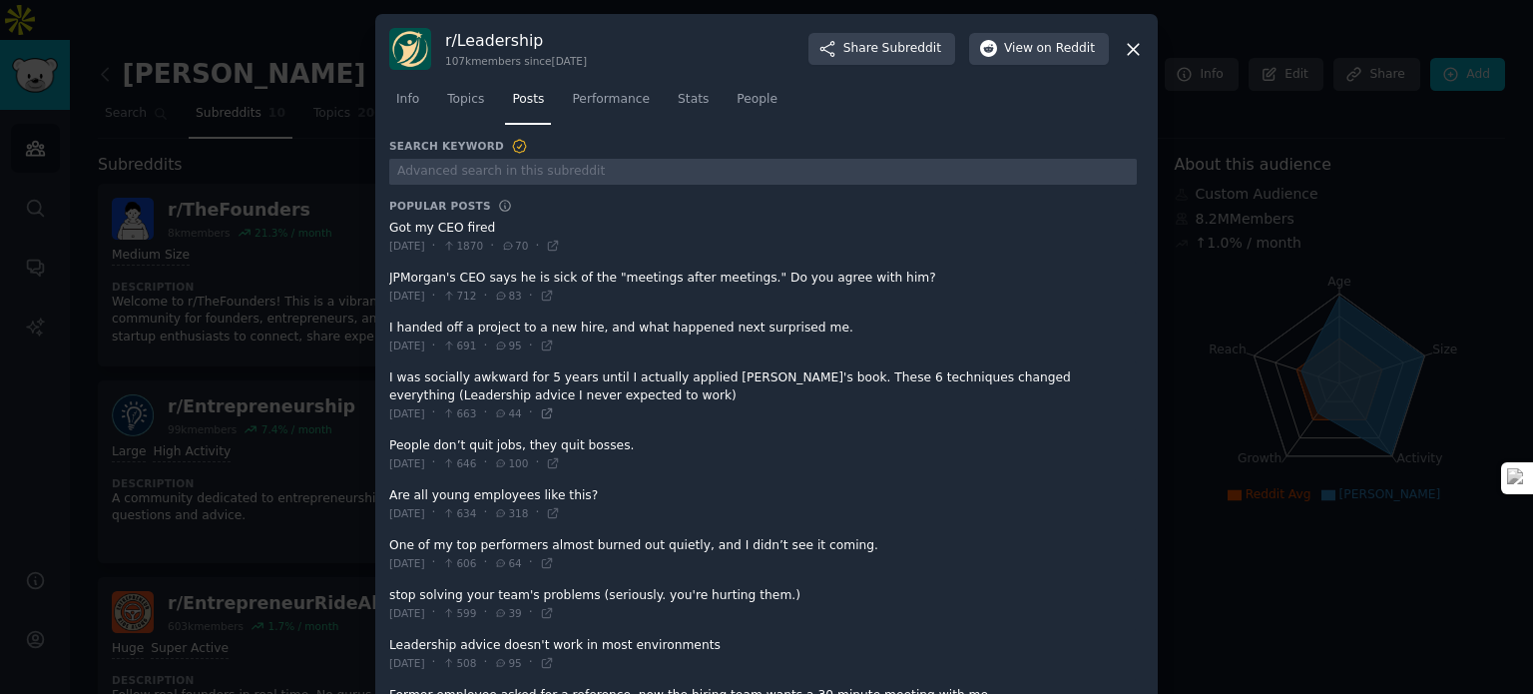
click at [554, 409] on icon at bounding box center [547, 413] width 14 height 14
click at [554, 612] on icon at bounding box center [547, 613] width 14 height 14
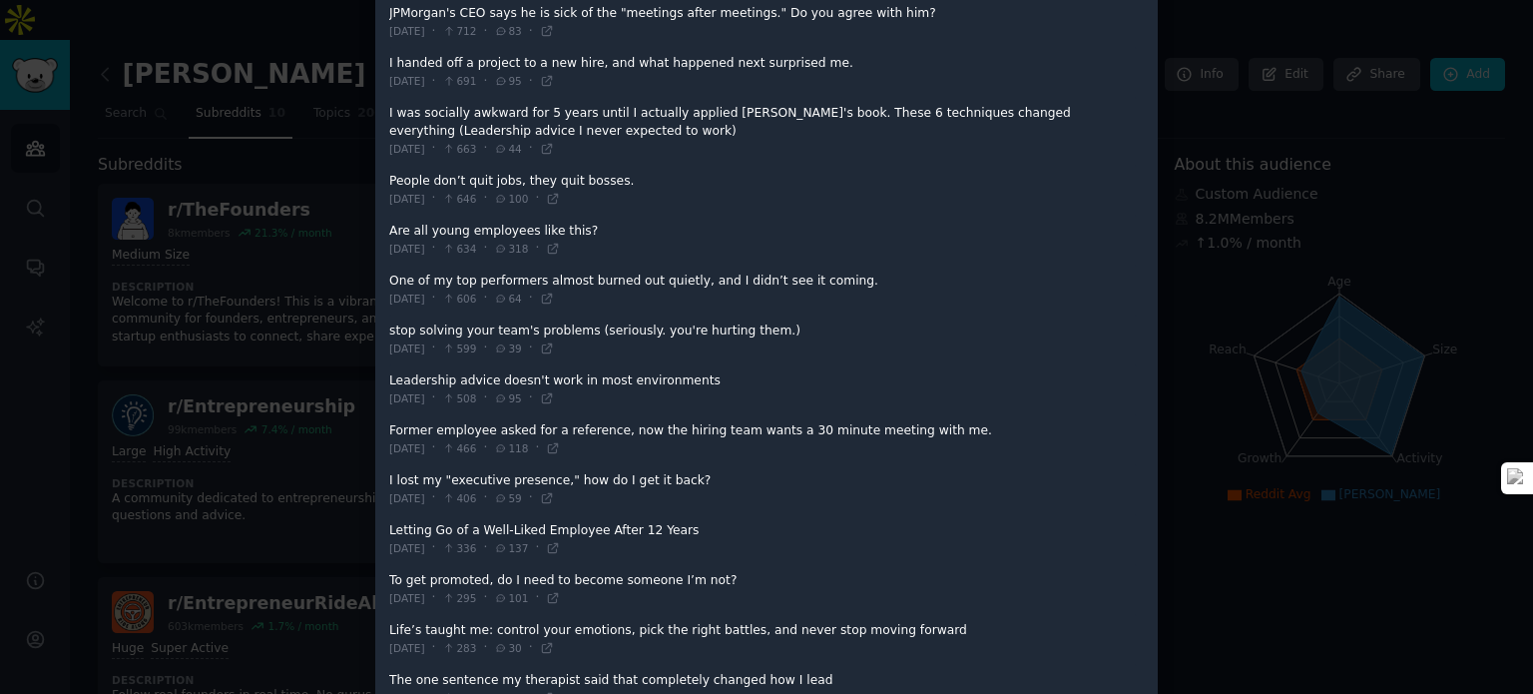
scroll to position [299, 0]
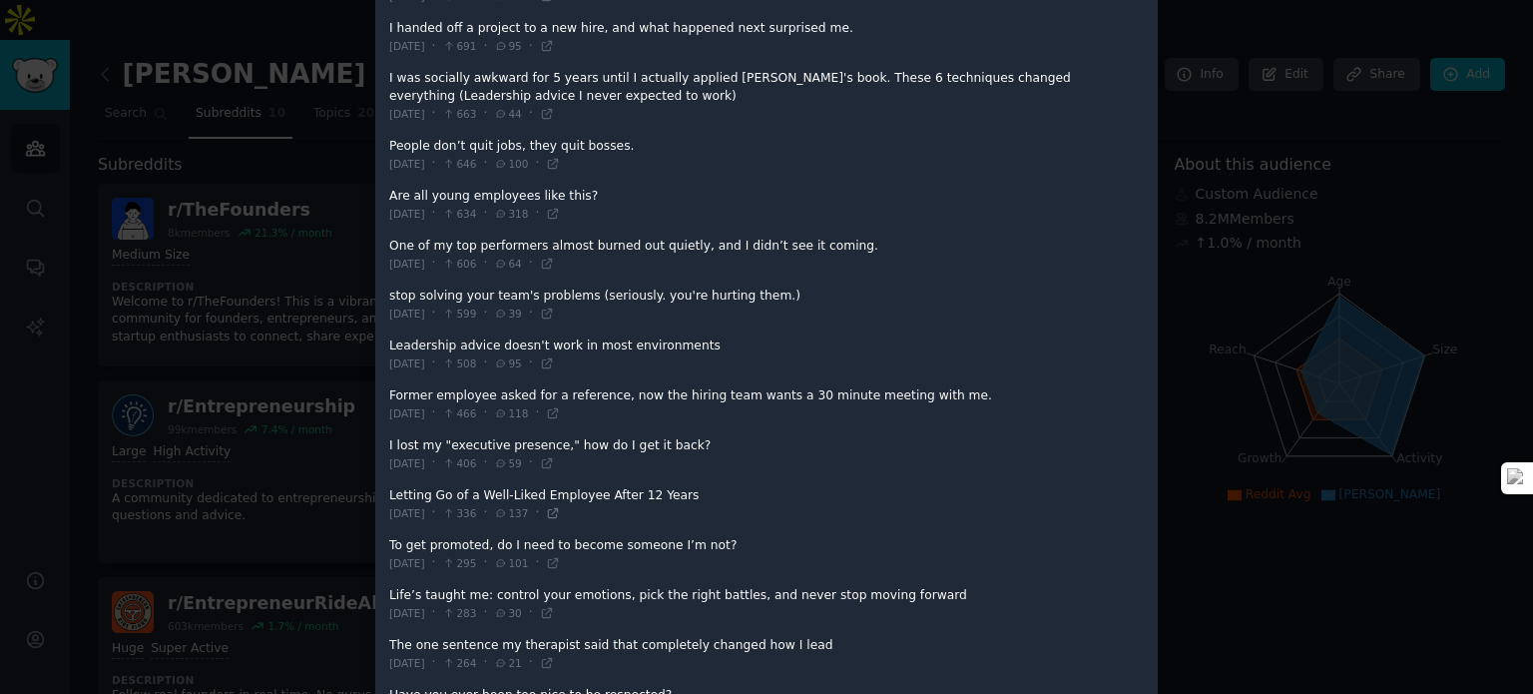
click at [560, 513] on icon at bounding box center [553, 513] width 14 height 14
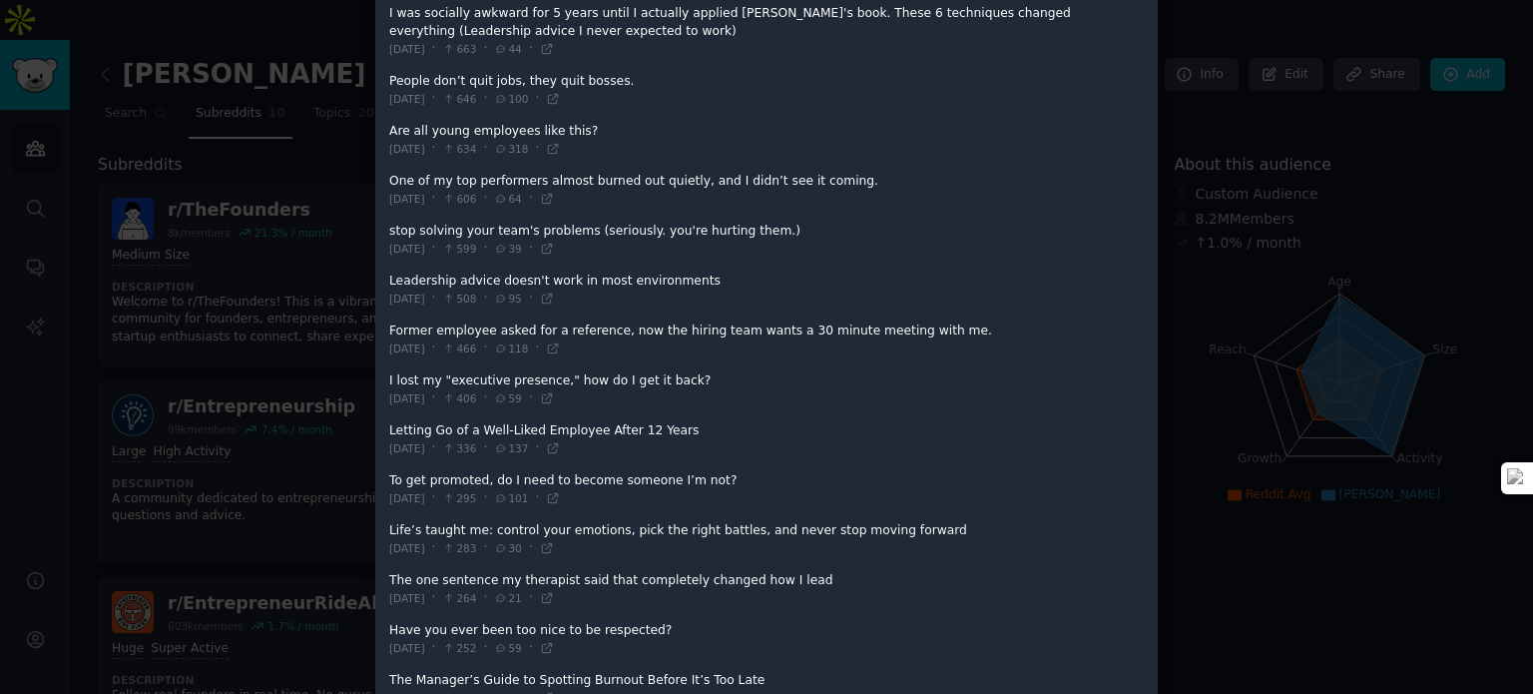
scroll to position [399, 0]
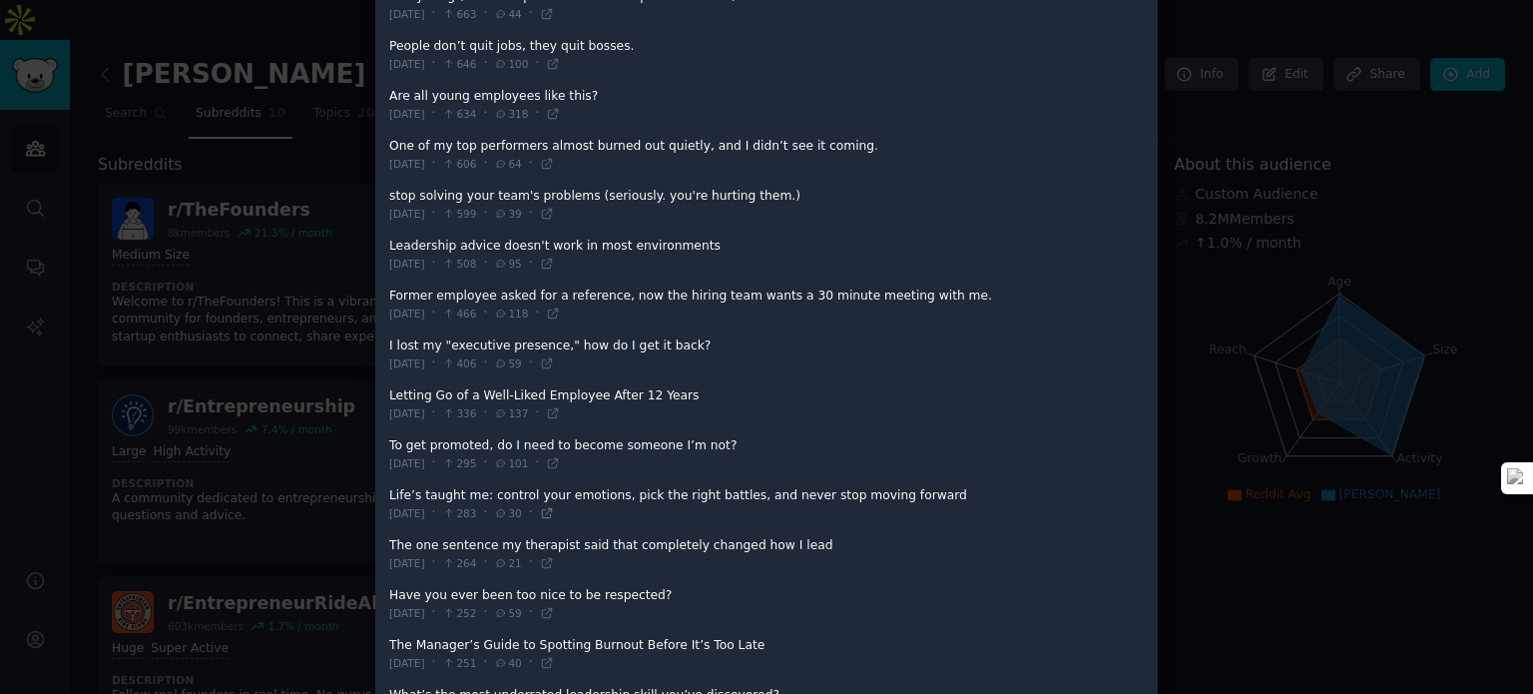
click at [554, 507] on icon at bounding box center [547, 513] width 14 height 14
